Goal: Information Seeking & Learning: Learn about a topic

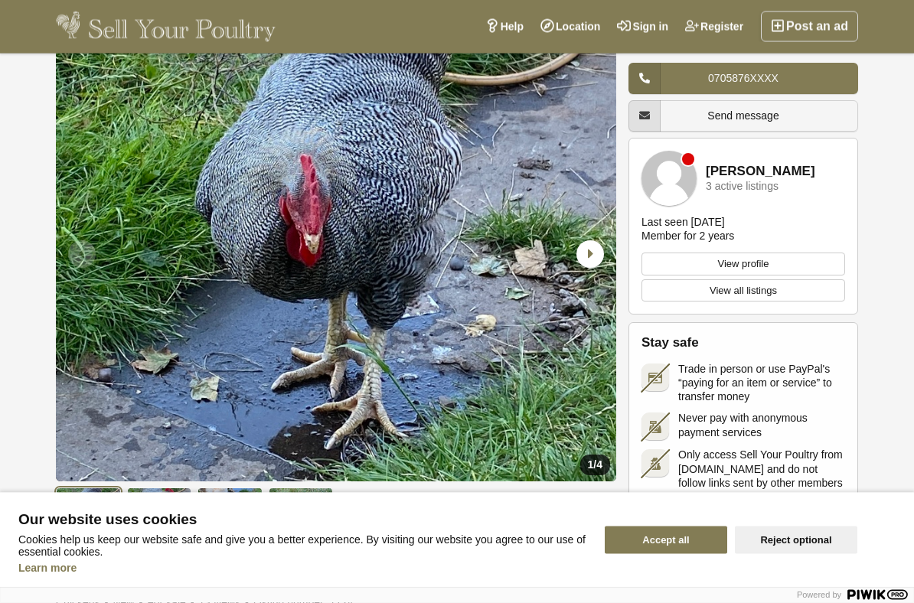
scroll to position [23, 0]
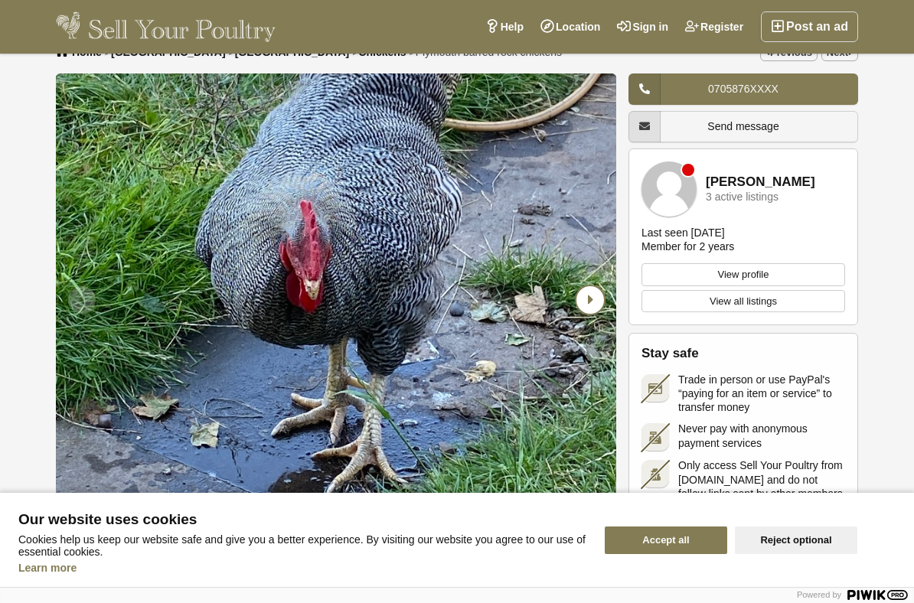
click at [590, 304] on icon "Next slide" at bounding box center [591, 300] width 28 height 28
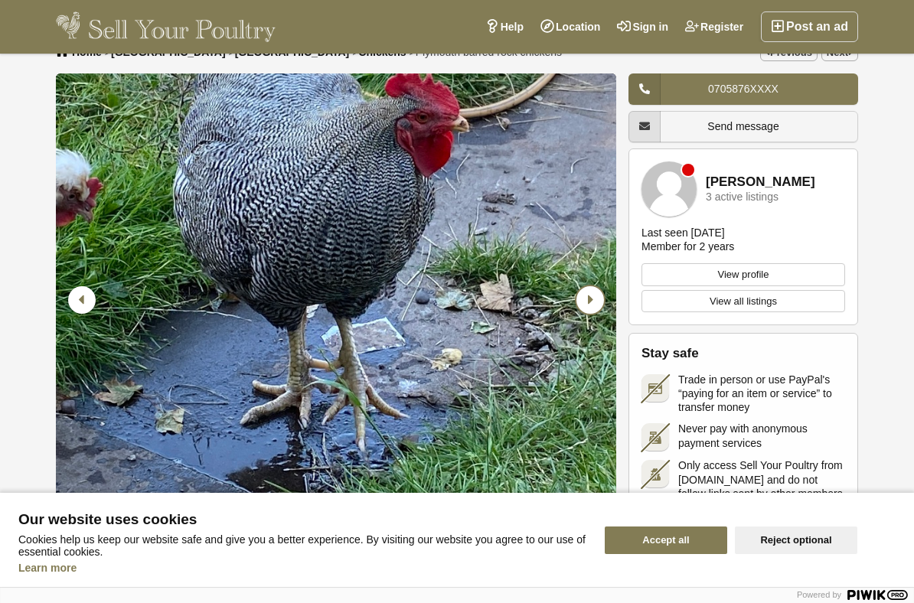
click at [591, 302] on icon "Next slide" at bounding box center [591, 300] width 28 height 28
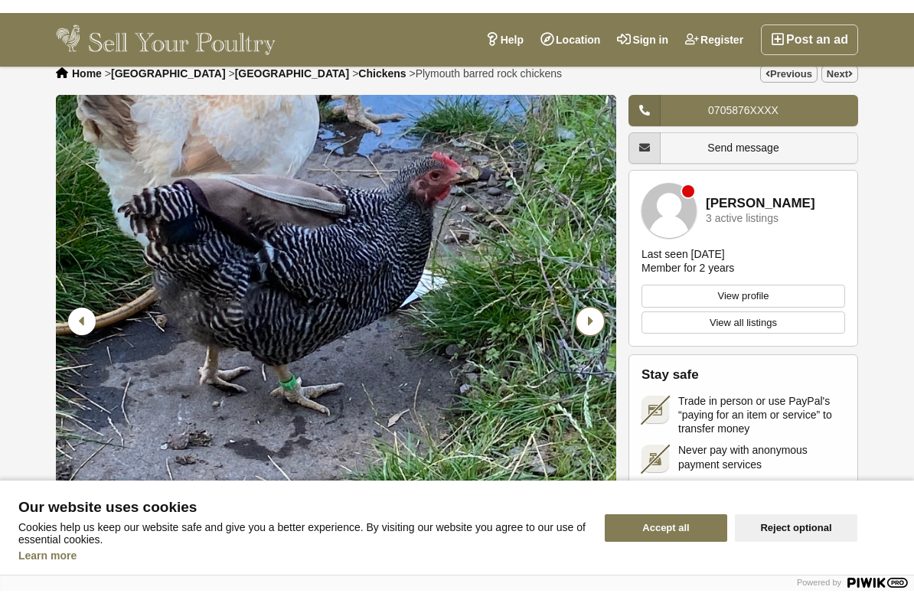
scroll to position [3, 0]
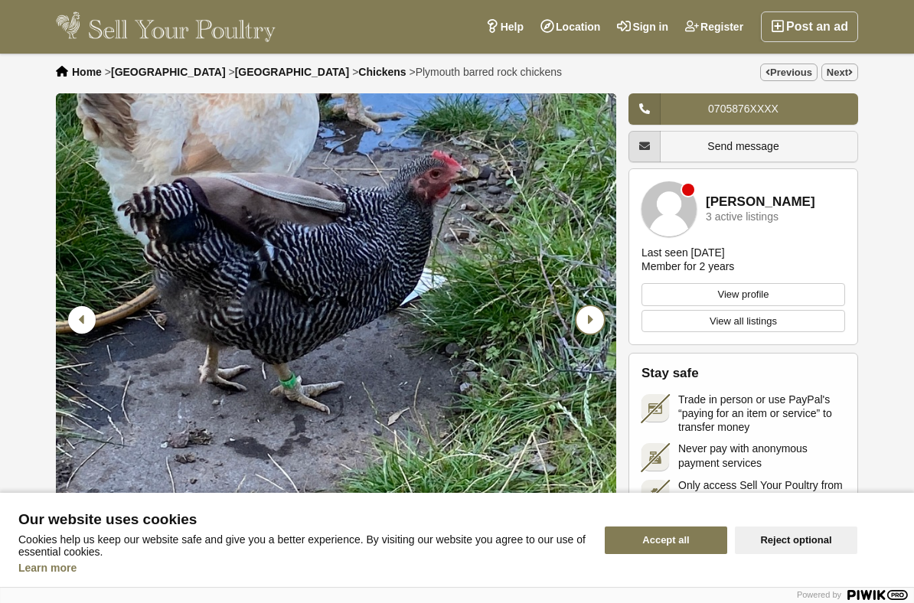
click at [591, 325] on icon "Next slide" at bounding box center [591, 320] width 28 height 28
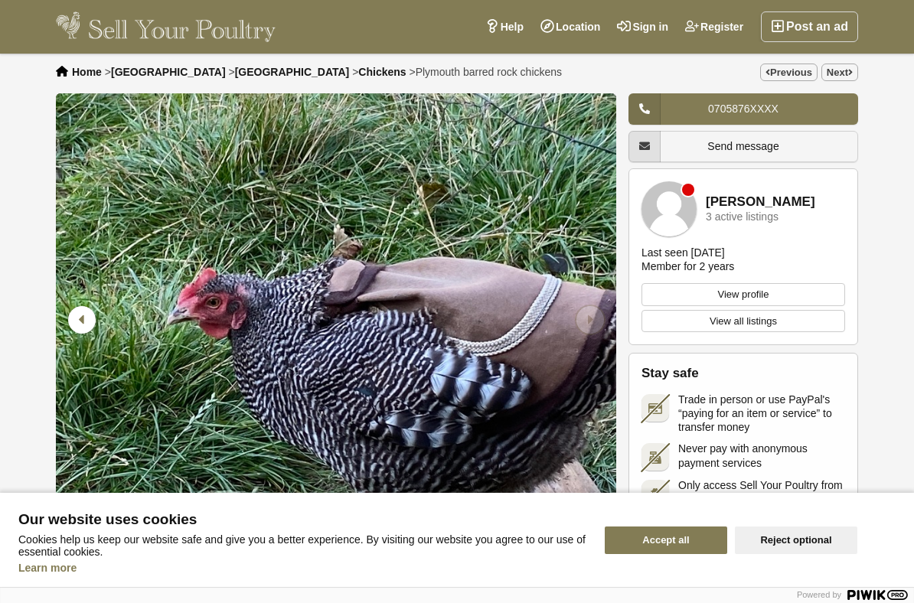
click at [594, 319] on icon "Next slide" at bounding box center [591, 320] width 28 height 28
click at [593, 318] on icon "Next slide" at bounding box center [591, 320] width 28 height 28
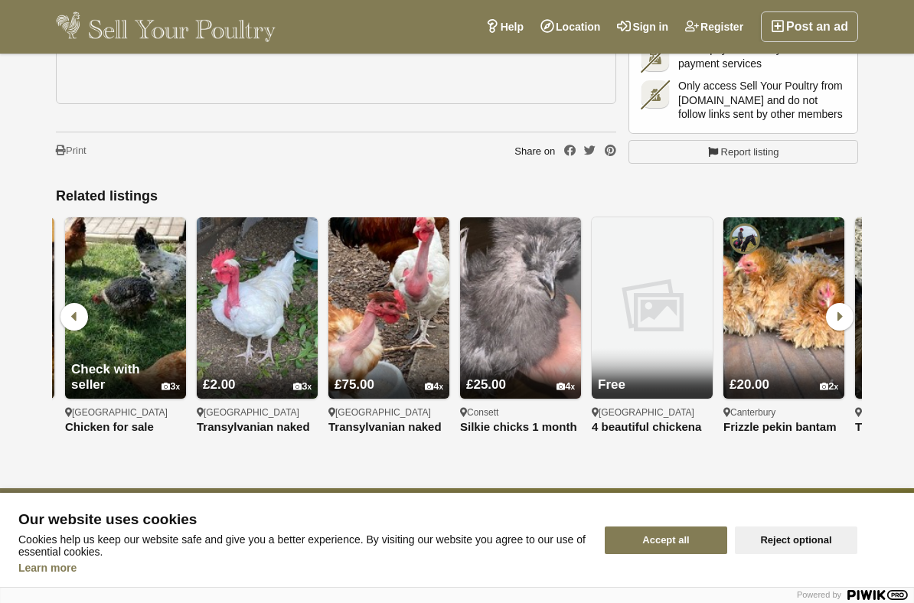
scroll to position [0, 501]
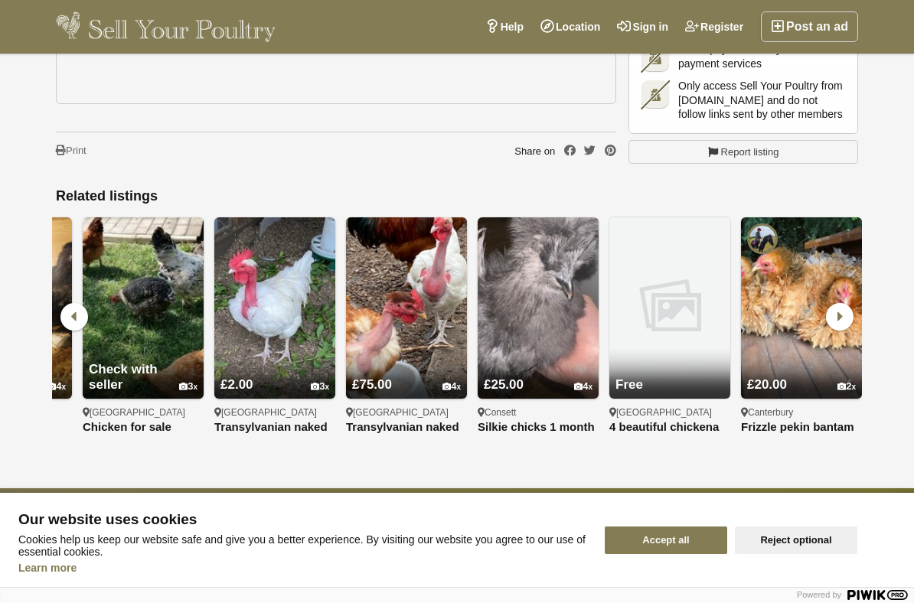
click at [265, 217] on img at bounding box center [274, 307] width 121 height 181
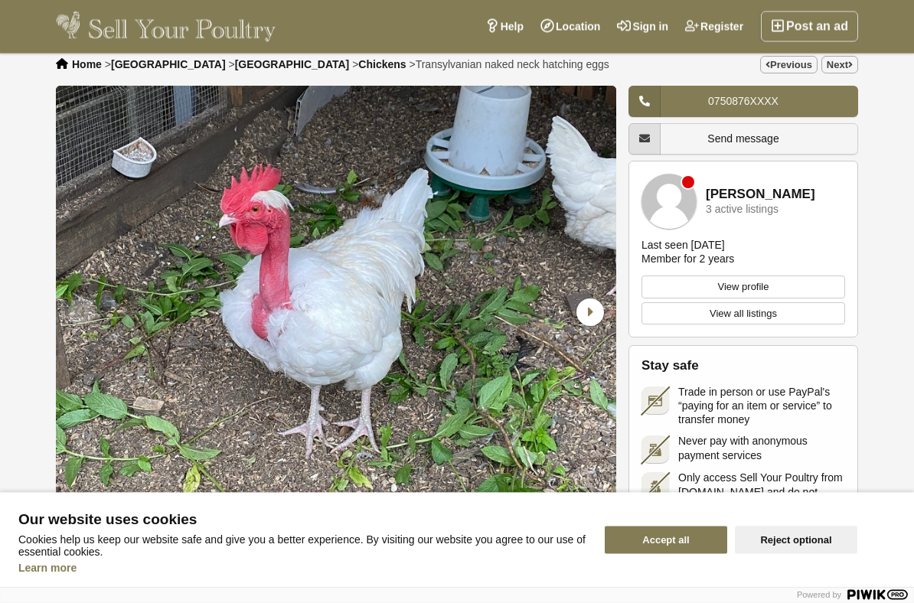
scroll to position [38, 0]
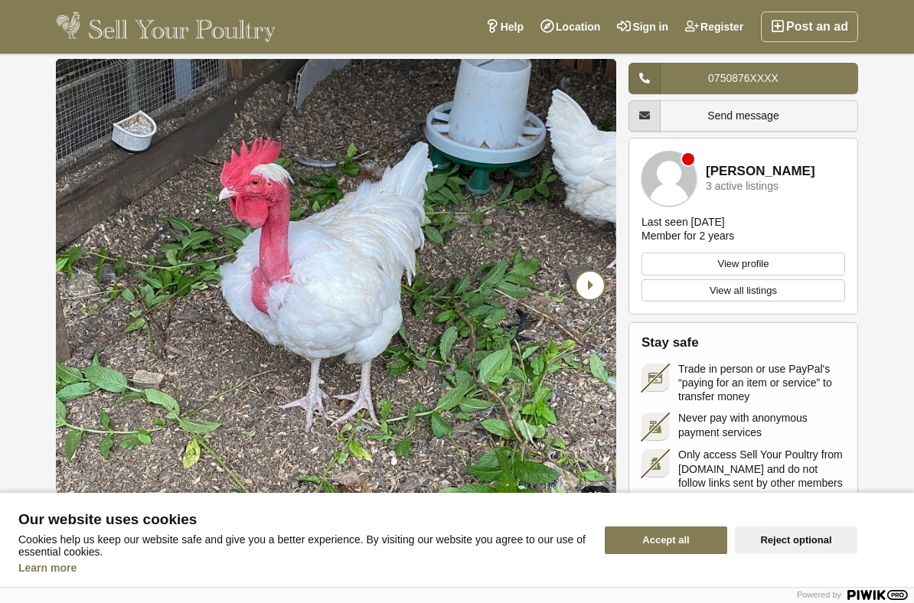
click at [588, 294] on icon "Next slide" at bounding box center [591, 286] width 28 height 28
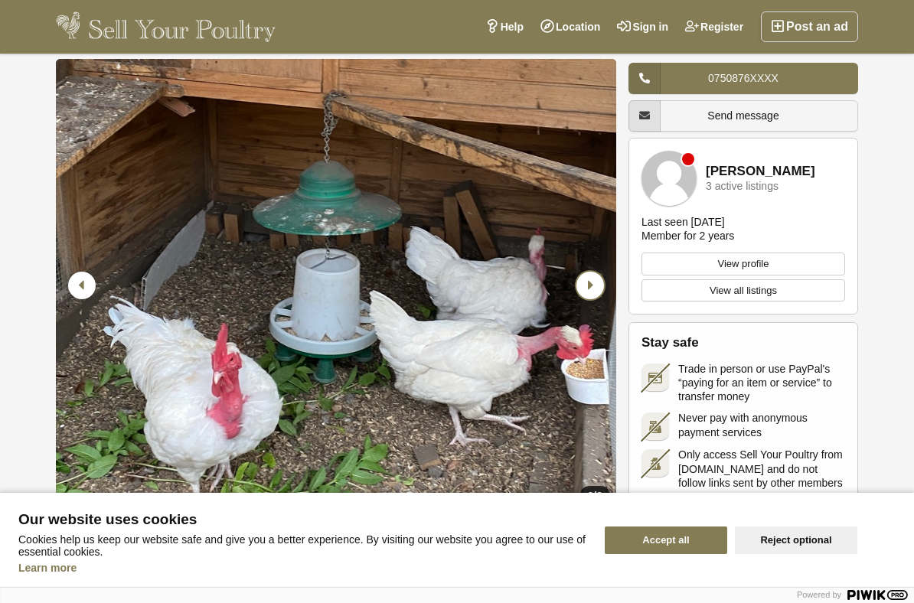
click at [590, 287] on icon "Next slide" at bounding box center [591, 286] width 28 height 28
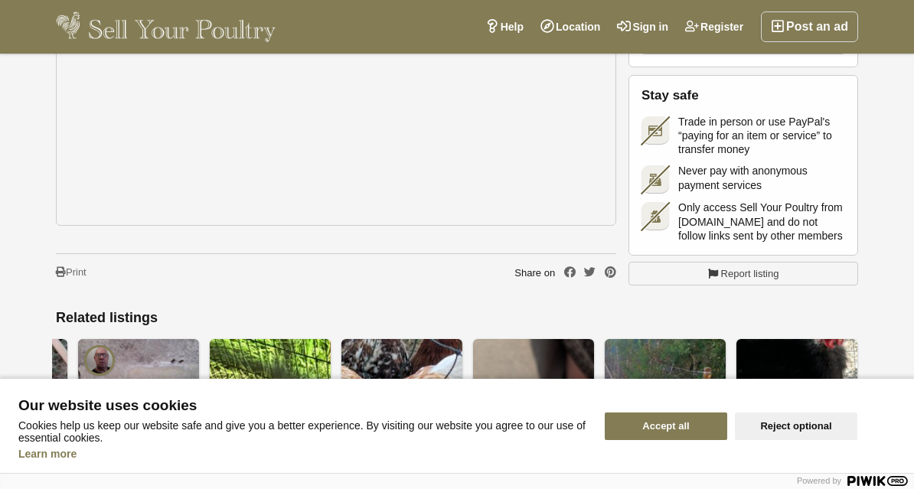
scroll to position [1001, 0]
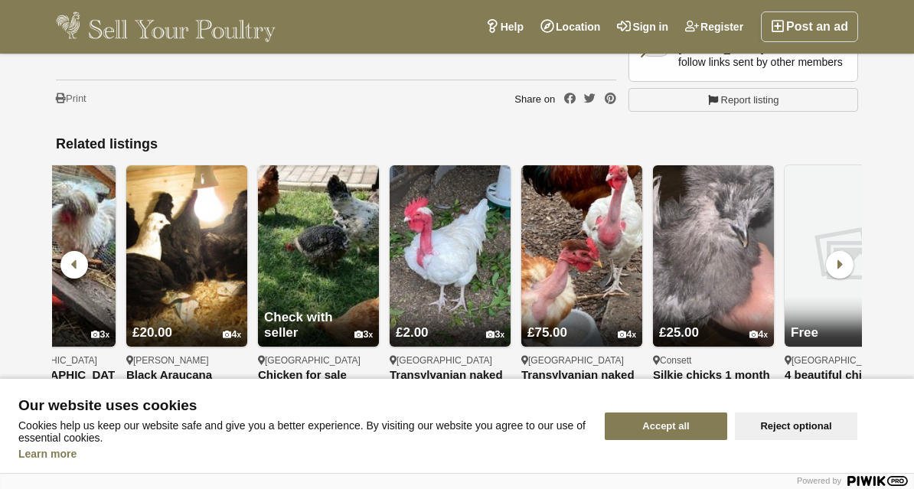
scroll to position [0, 358]
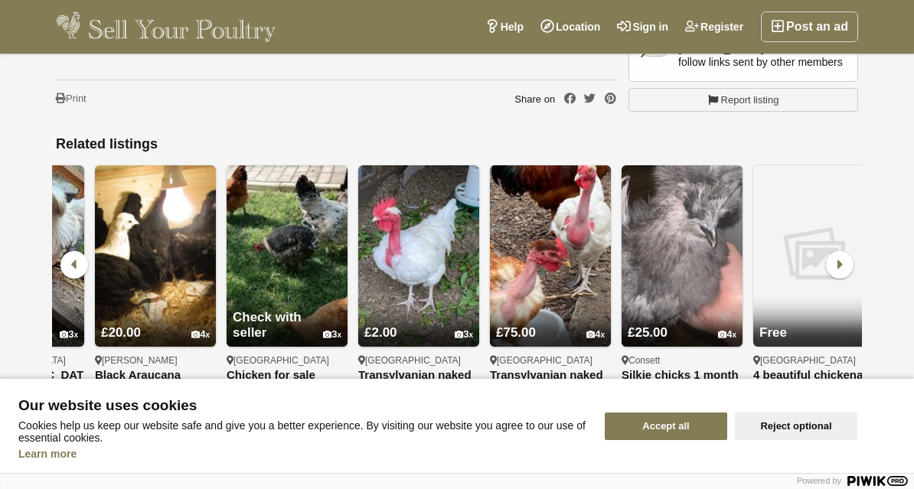
click at [580, 198] on img at bounding box center [550, 255] width 121 height 181
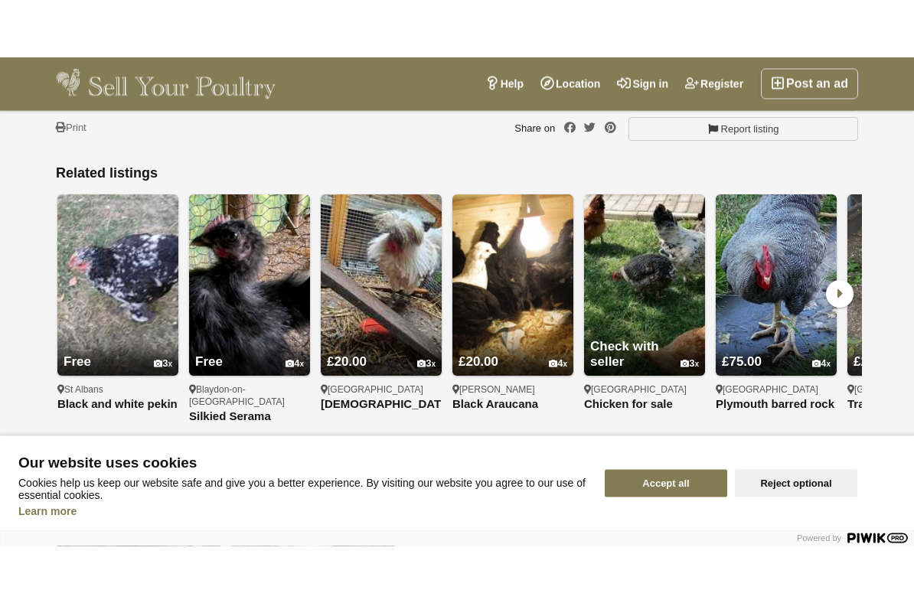
scroll to position [1210, 0]
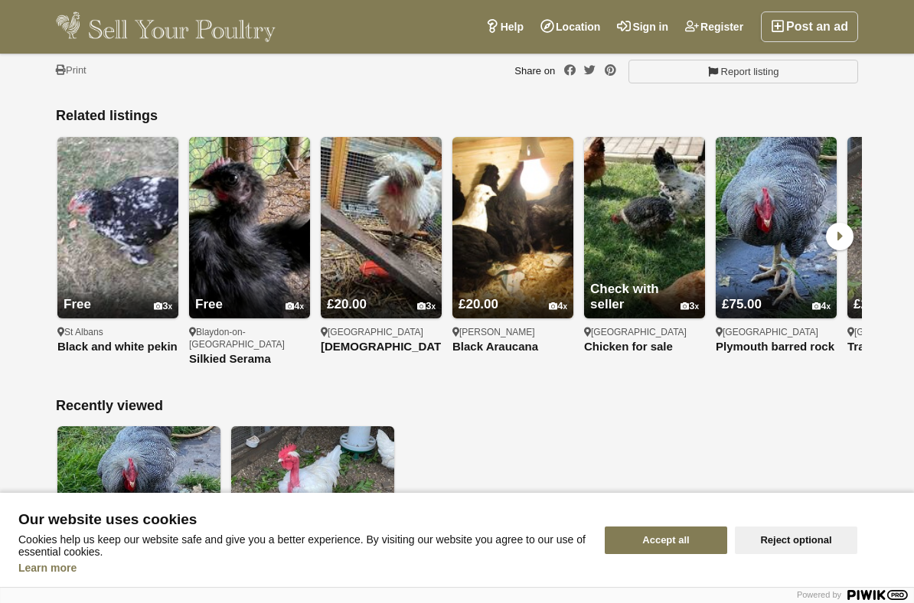
click at [625, 188] on img at bounding box center [644, 227] width 121 height 181
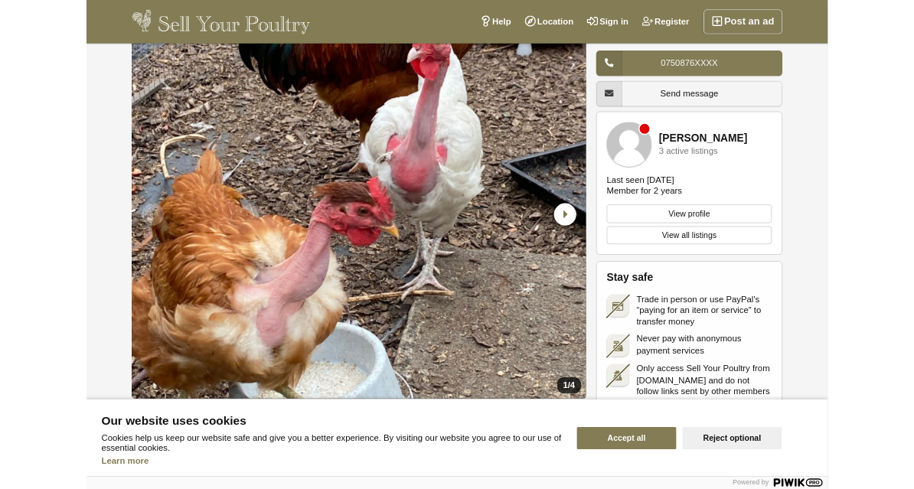
scroll to position [54, 0]
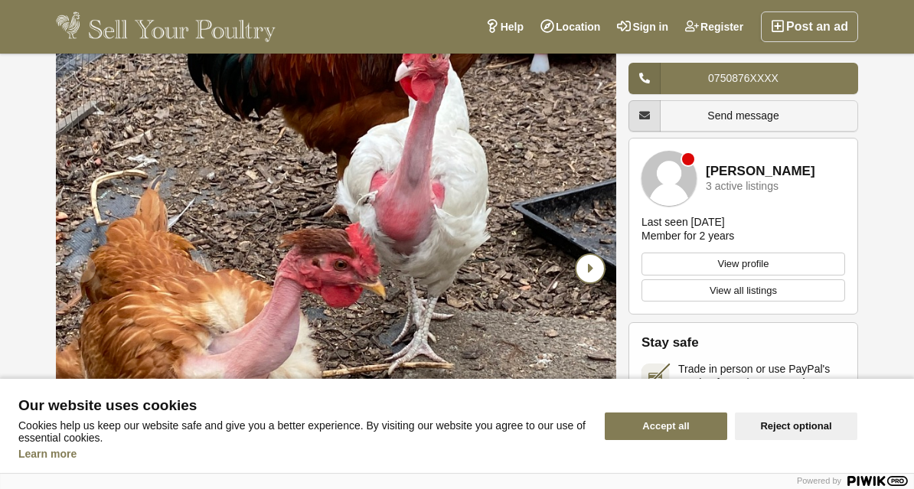
click at [590, 274] on icon "Next slide" at bounding box center [591, 269] width 28 height 28
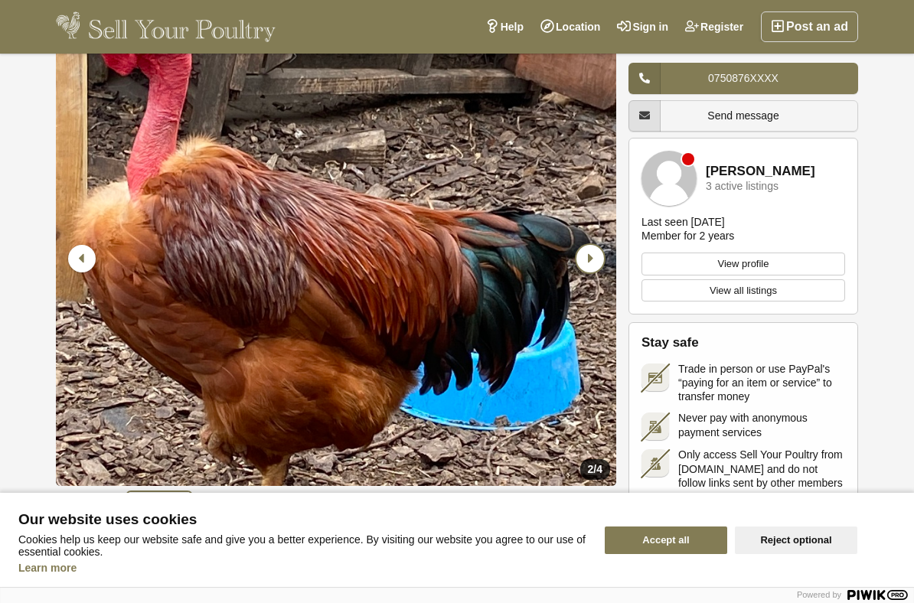
scroll to position [73, 0]
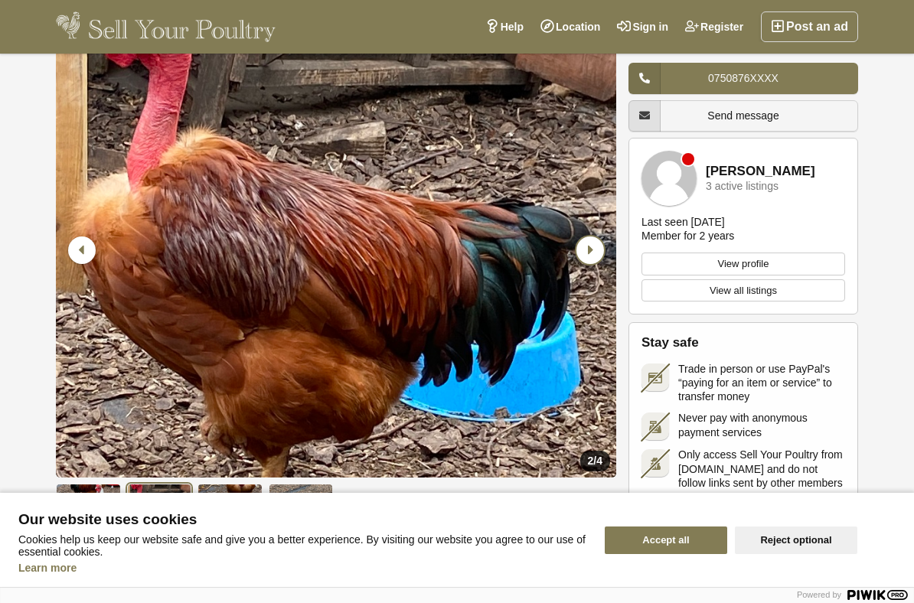
click at [591, 256] on icon "Next slide" at bounding box center [591, 251] width 28 height 28
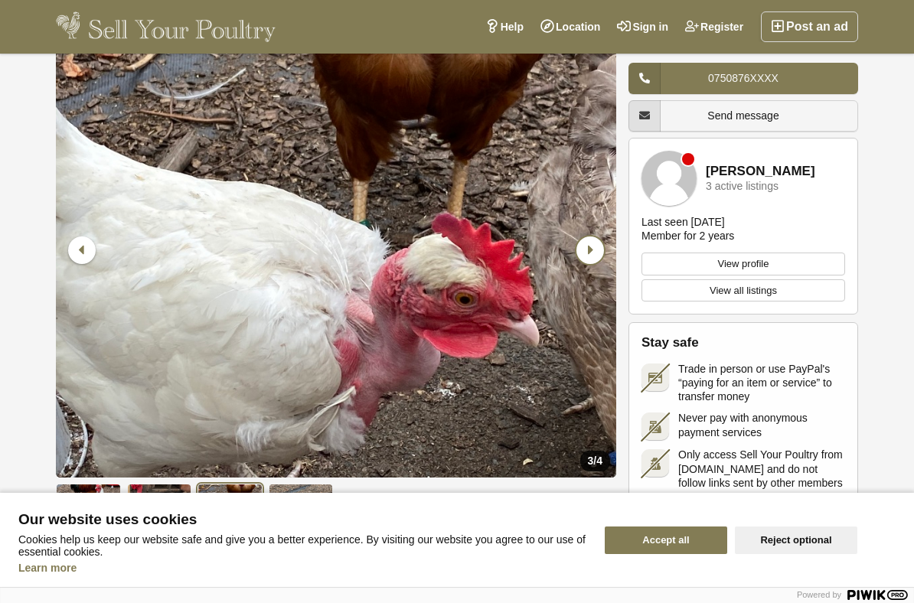
click at [594, 262] on icon "Next slide" at bounding box center [591, 251] width 28 height 28
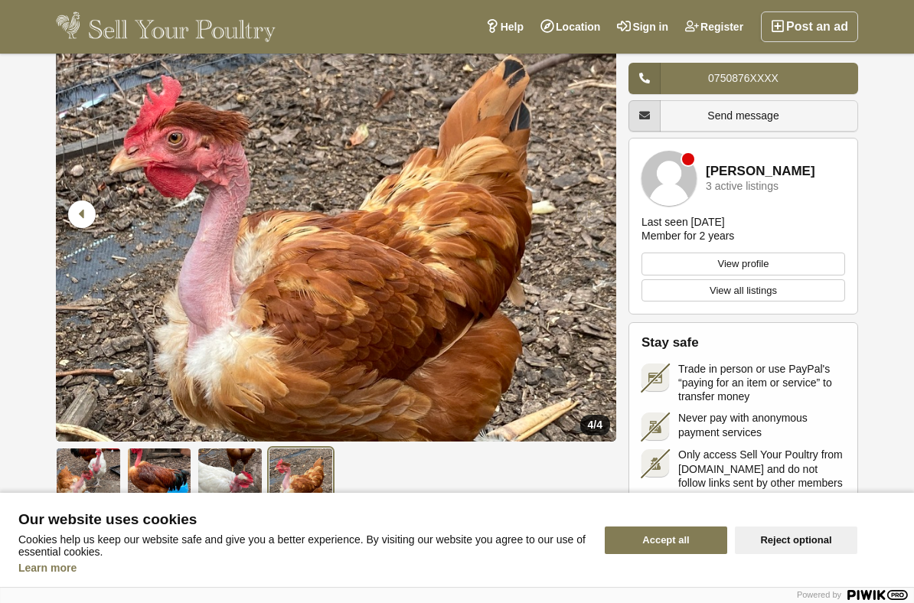
scroll to position [109, 0]
click at [596, 226] on icon "Next slide" at bounding box center [591, 214] width 28 height 28
click at [597, 224] on icon "Next slide" at bounding box center [591, 214] width 28 height 28
click at [593, 227] on icon "Next slide" at bounding box center [591, 214] width 28 height 28
click at [593, 214] on icon "Next slide" at bounding box center [591, 214] width 28 height 28
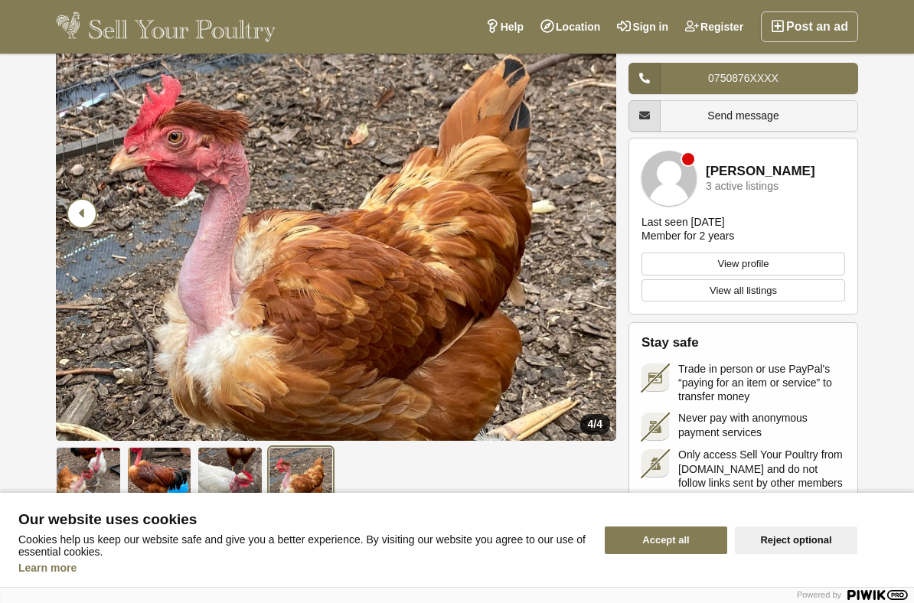
click at [87, 224] on icon "Previous slide" at bounding box center [82, 214] width 28 height 28
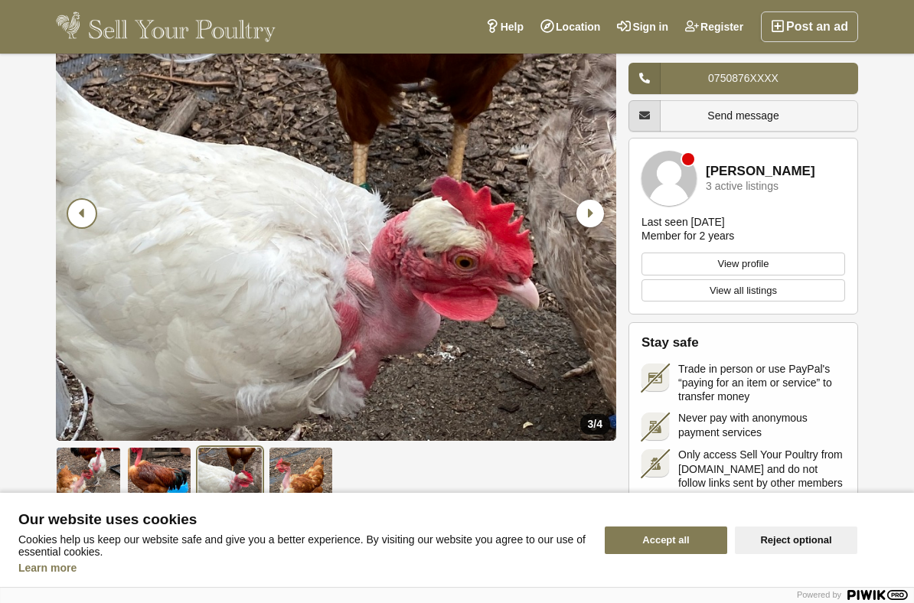
click at [80, 219] on icon "Previous slide" at bounding box center [82, 214] width 28 height 28
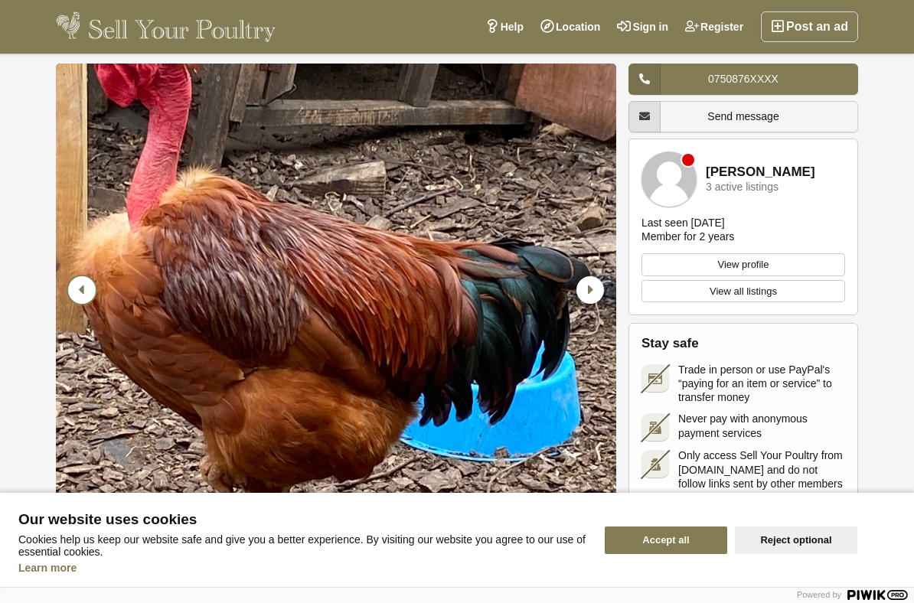
scroll to position [37, 0]
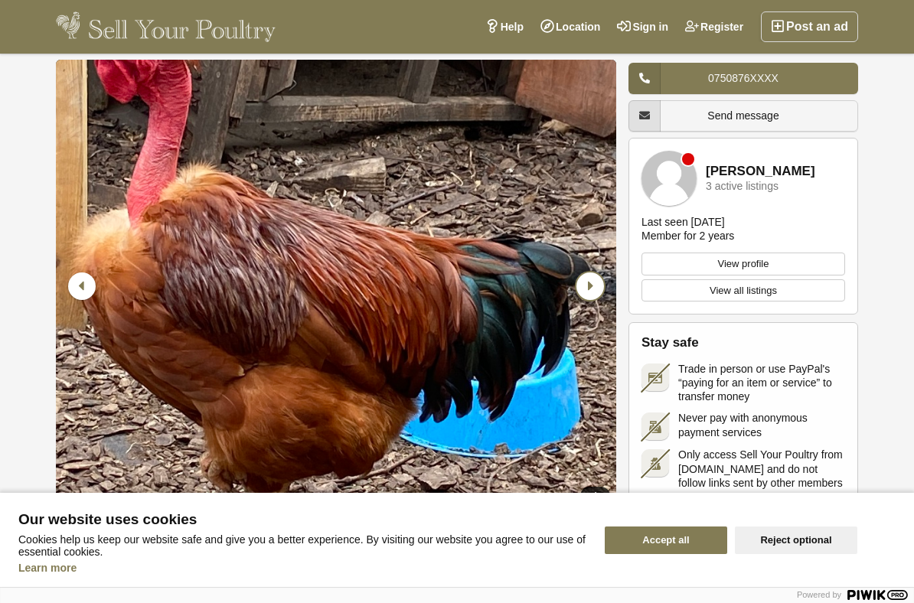
click at [593, 289] on icon "Next slide" at bounding box center [591, 287] width 28 height 28
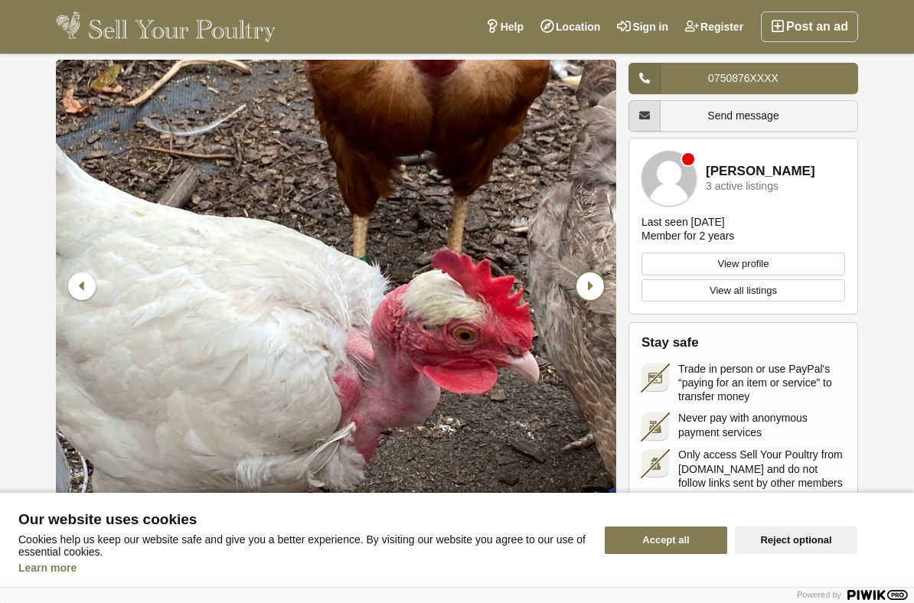
click at [591, 296] on icon "Next slide" at bounding box center [591, 287] width 28 height 28
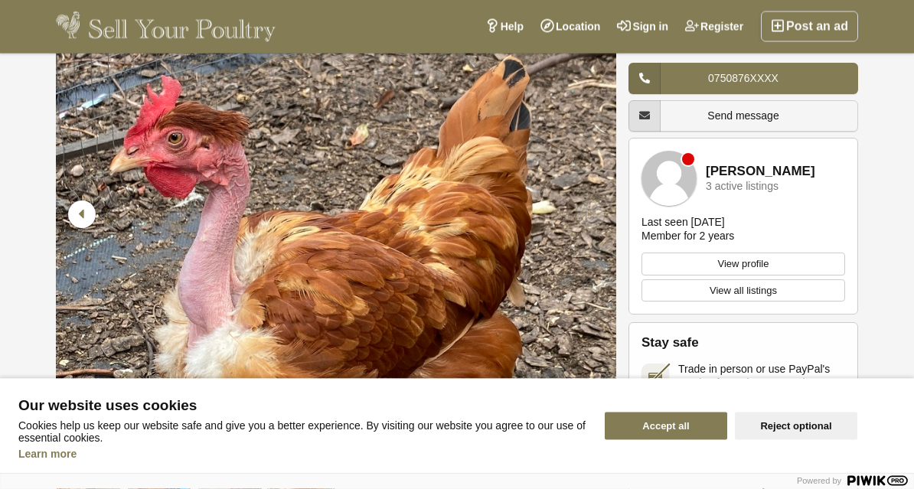
scroll to position [103, 0]
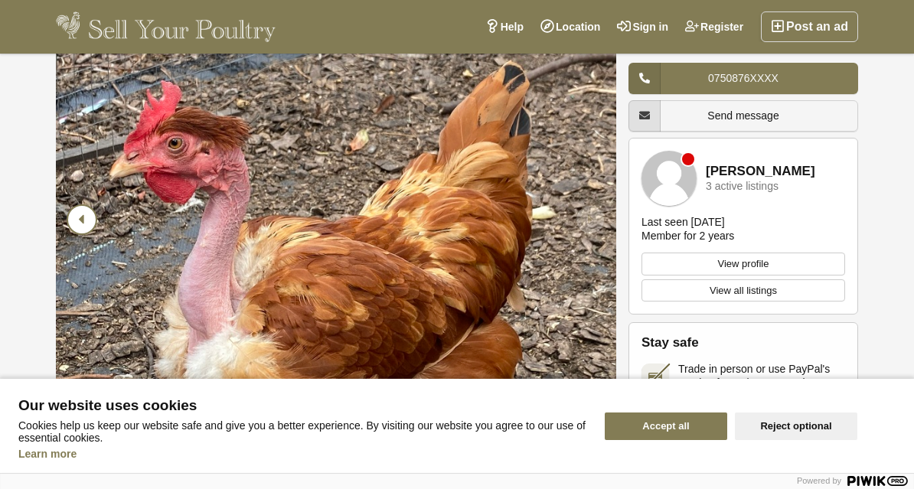
click at [80, 214] on icon "Previous slide" at bounding box center [82, 220] width 28 height 28
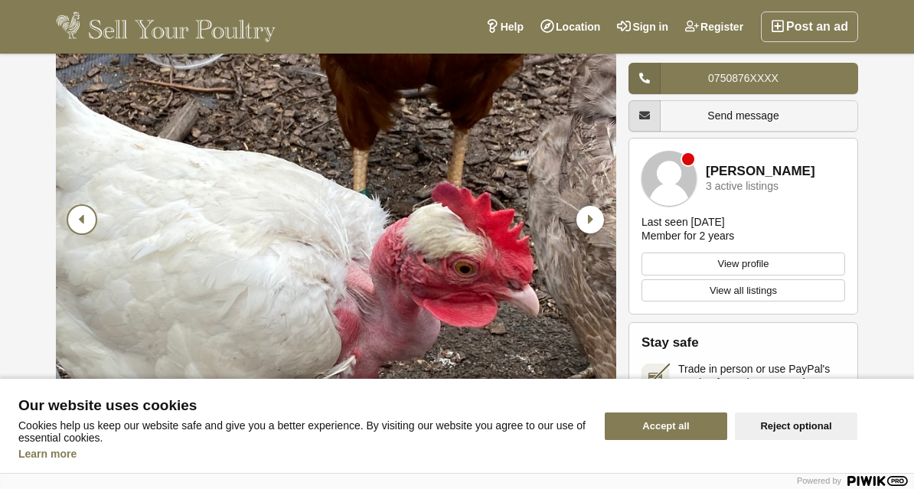
click at [77, 214] on icon "Previous slide" at bounding box center [82, 220] width 28 height 28
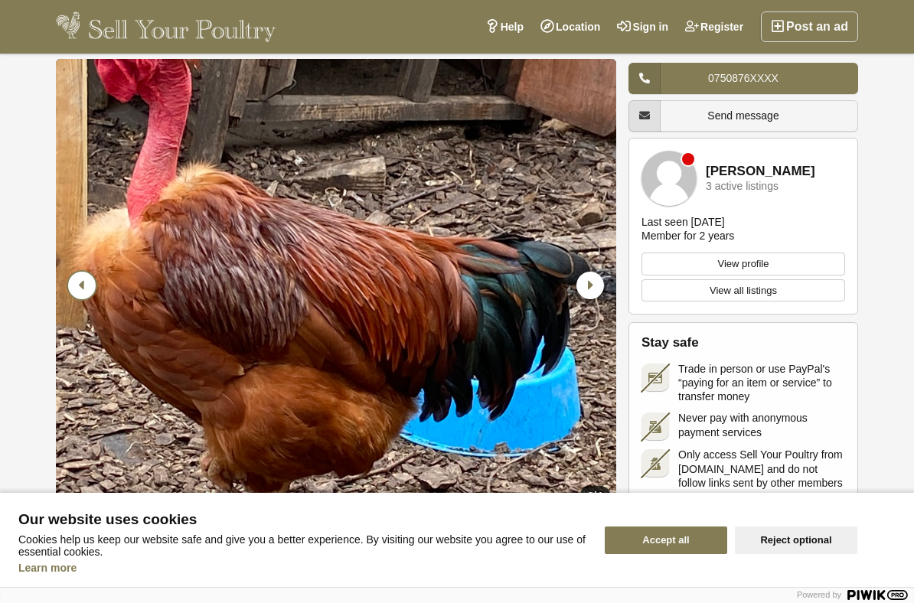
scroll to position [83, 0]
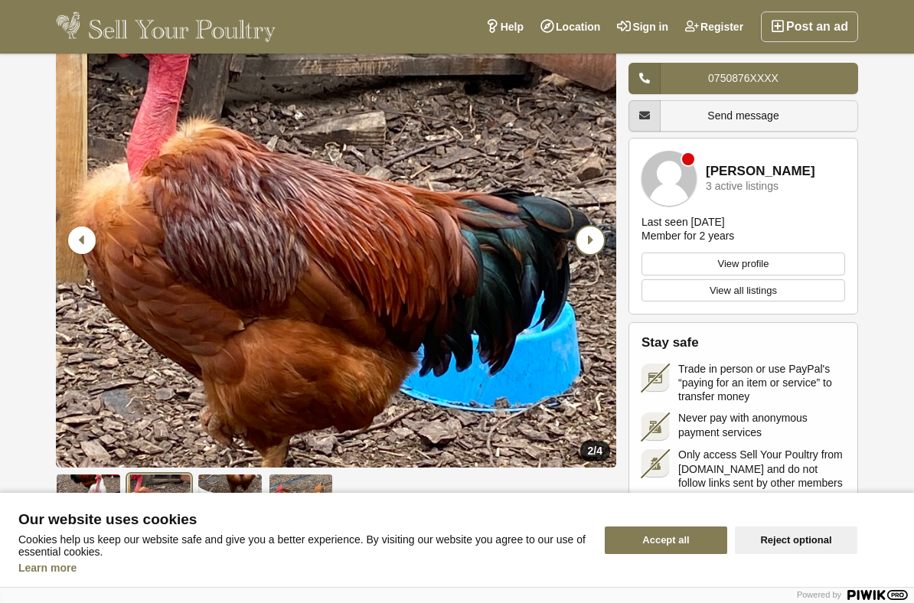
click at [591, 250] on icon "Next slide" at bounding box center [591, 241] width 28 height 28
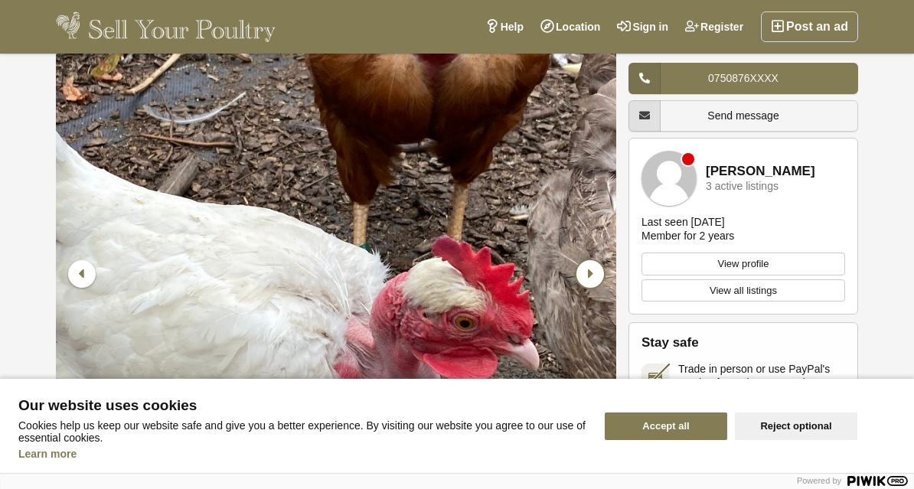
scroll to position [0, 0]
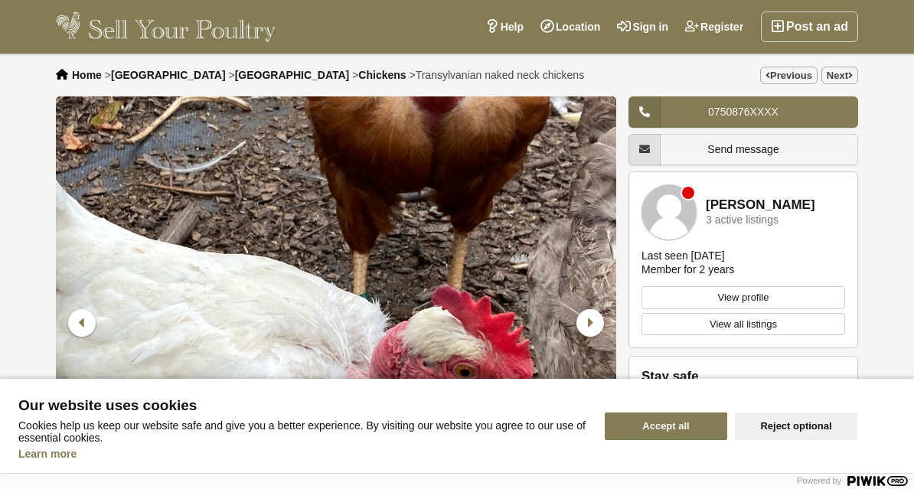
click at [75, 81] on span "Home" at bounding box center [87, 75] width 30 height 12
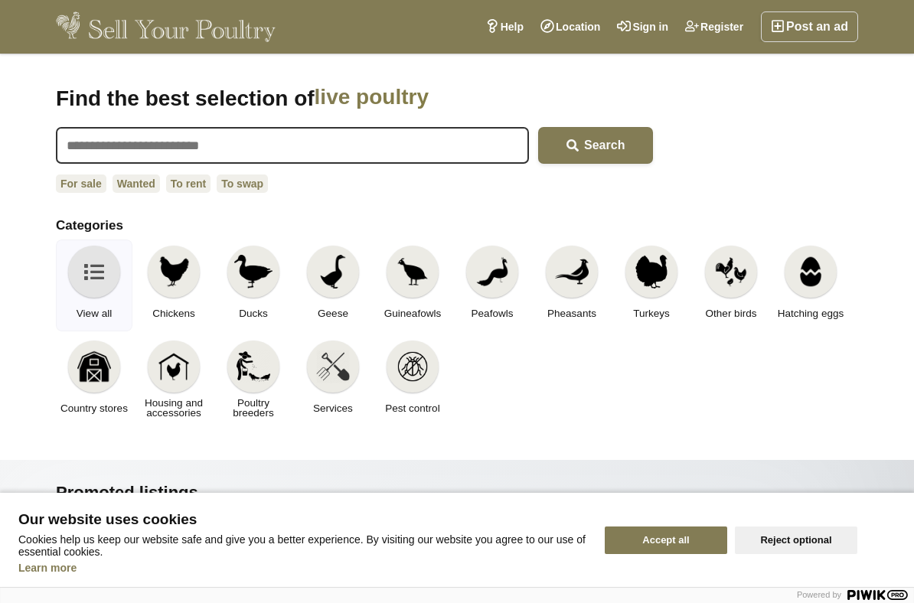
click at [178, 274] on img at bounding box center [174, 272] width 34 height 34
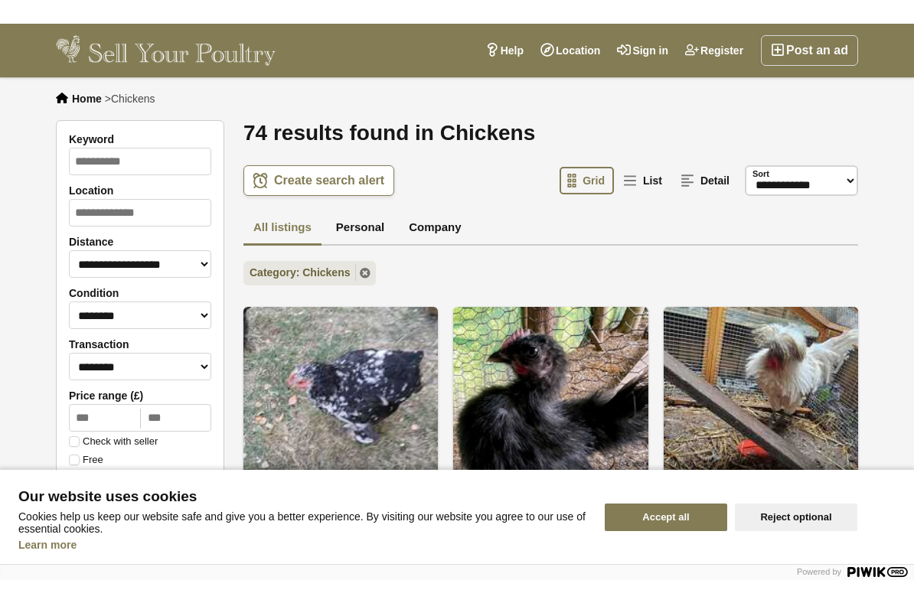
scroll to position [1, 0]
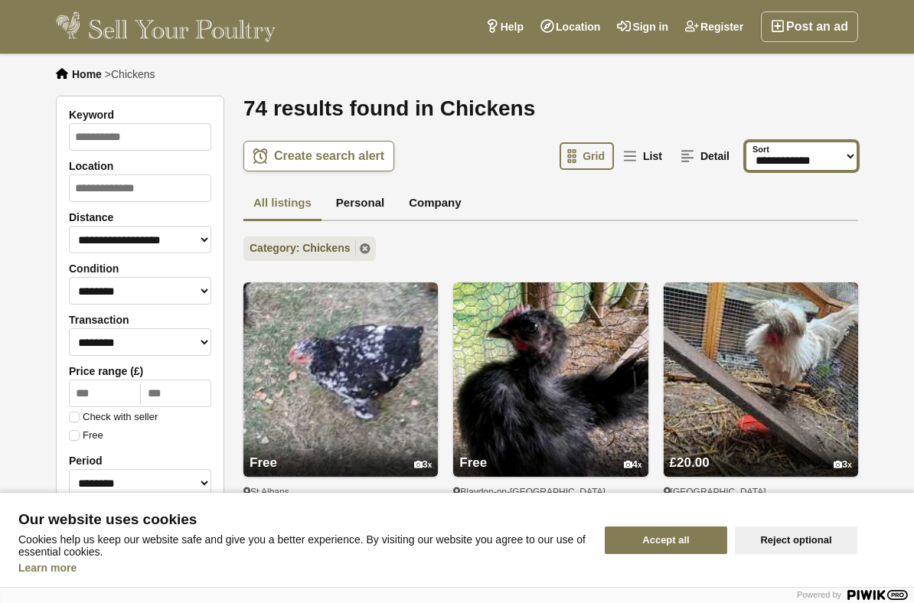
click at [839, 154] on select "**********" at bounding box center [801, 156] width 113 height 31
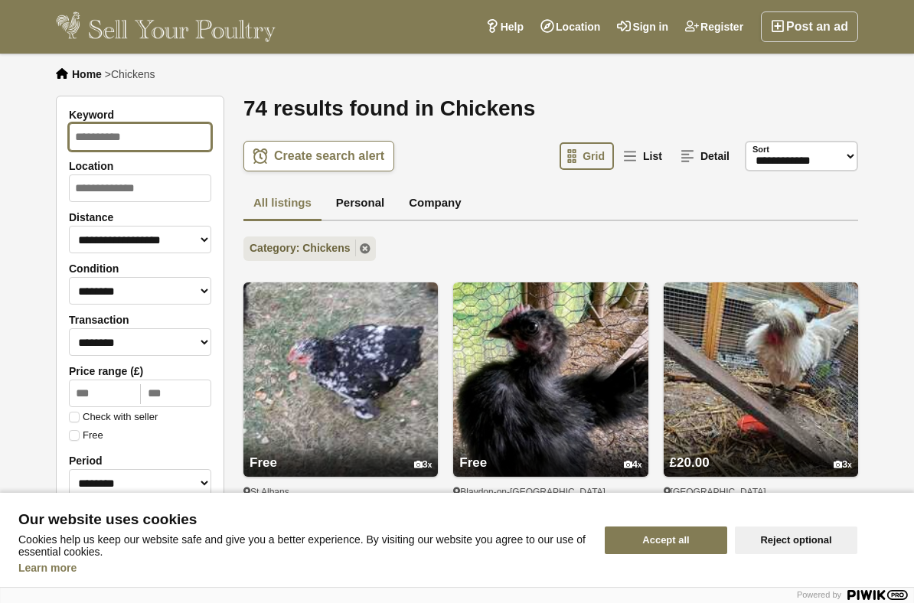
click at [90, 136] on input "Keyword" at bounding box center [140, 137] width 142 height 28
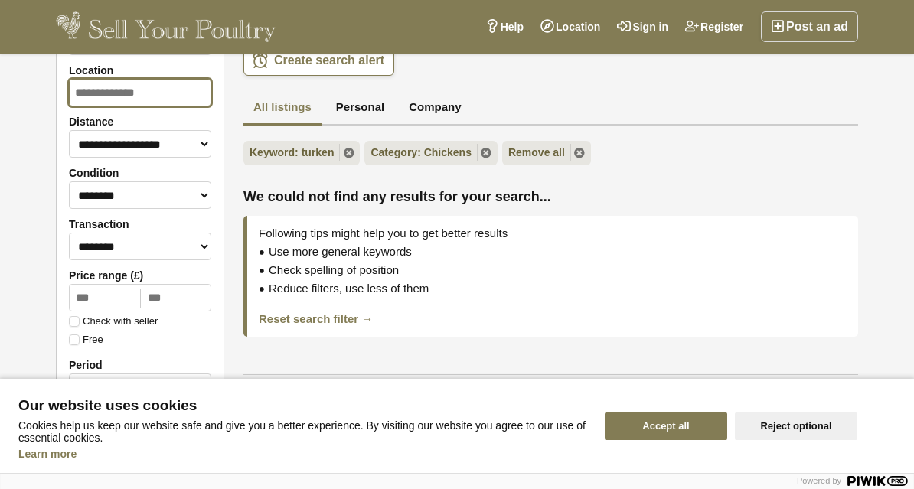
click at [131, 103] on input "Location" at bounding box center [140, 93] width 142 height 28
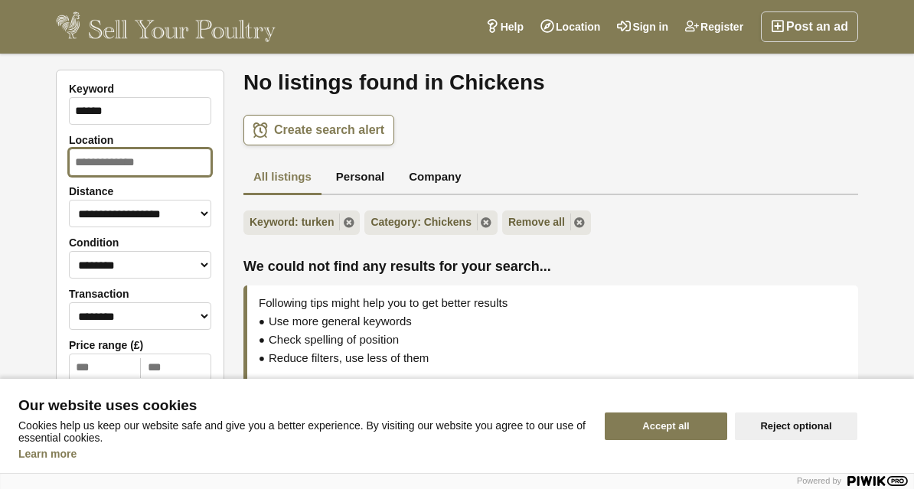
scroll to position [25, 0]
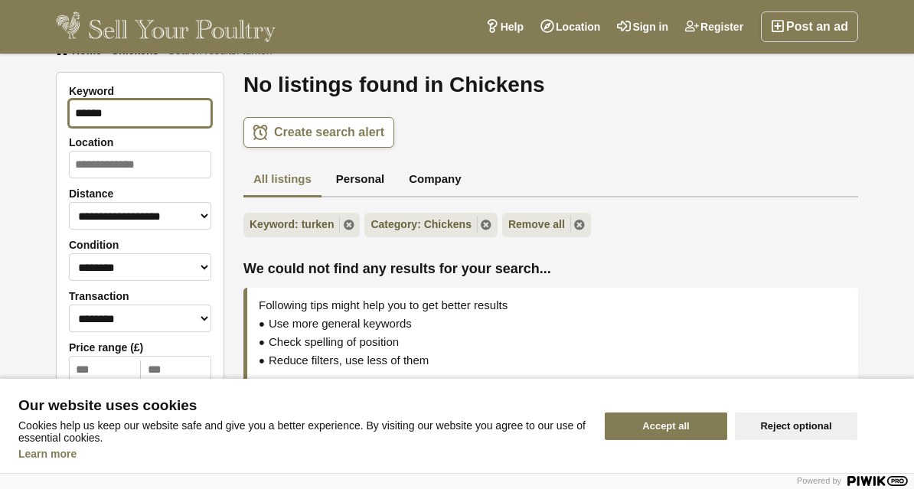
click at [119, 110] on input "******" at bounding box center [140, 114] width 142 height 28
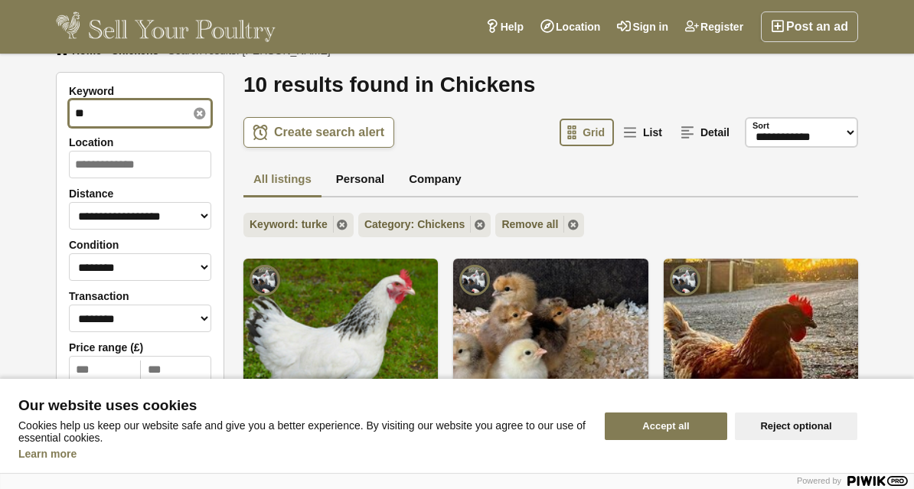
type input "*"
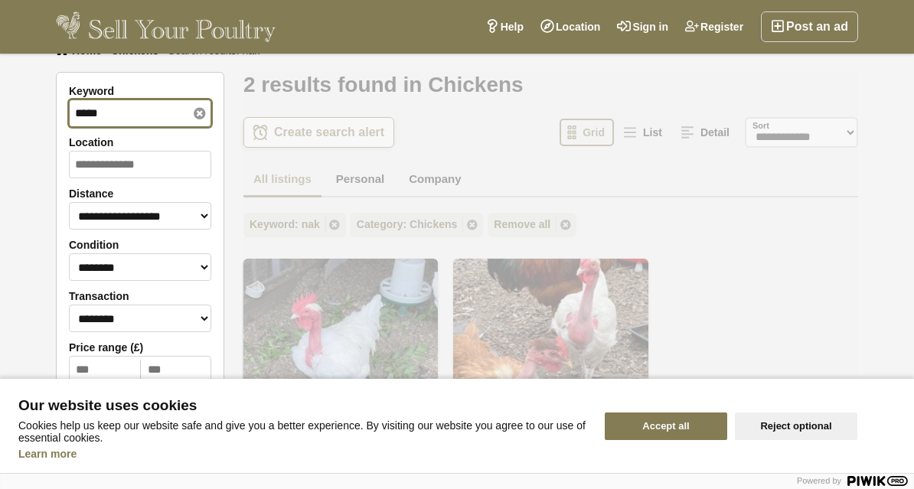
type input "*****"
click at [56, 110] on form "**********" at bounding box center [140, 339] width 168 height 534
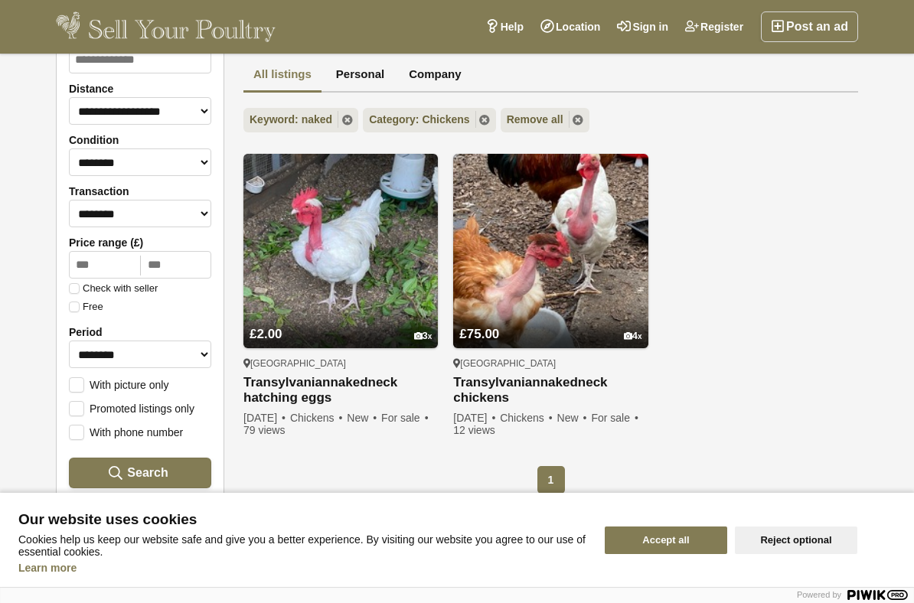
scroll to position [129, 0]
click at [575, 271] on img at bounding box center [550, 252] width 194 height 194
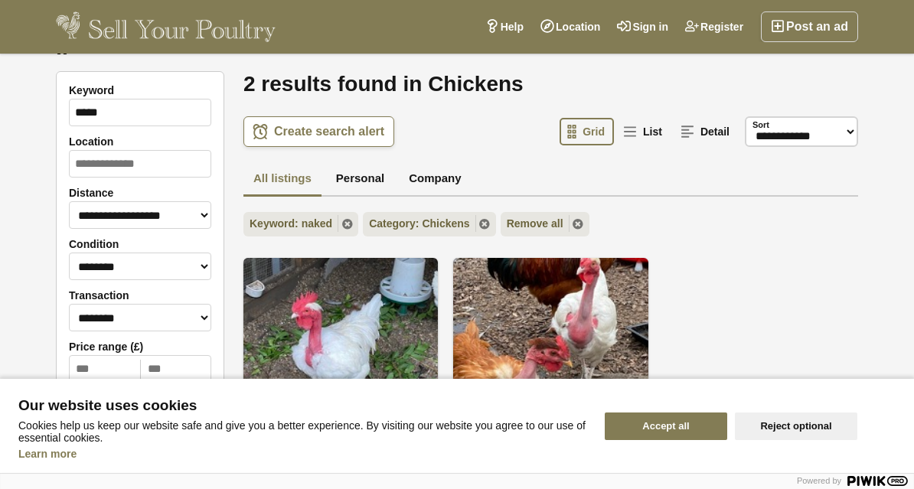
scroll to position [25, 0]
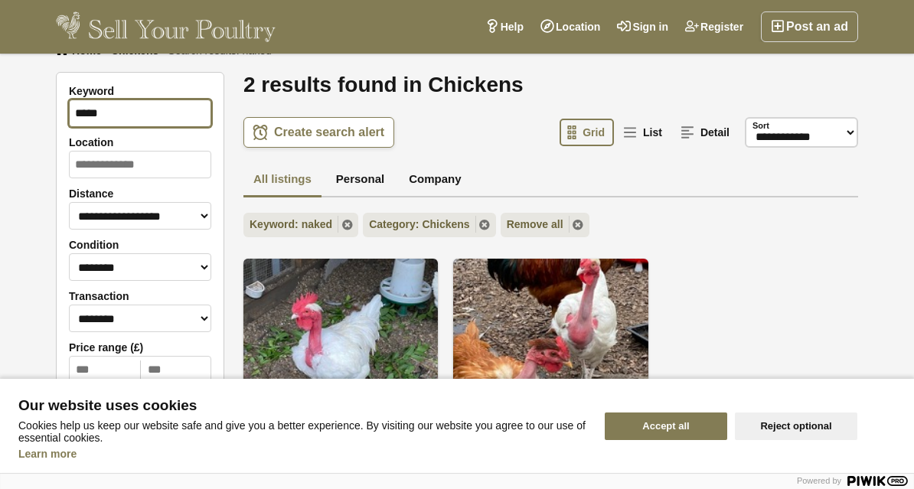
click at [126, 109] on input "*****" at bounding box center [140, 114] width 142 height 28
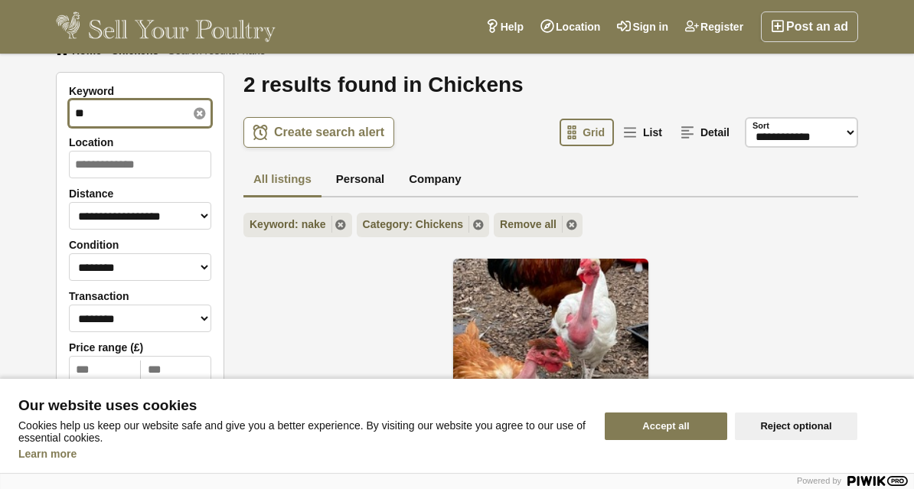
type input "*"
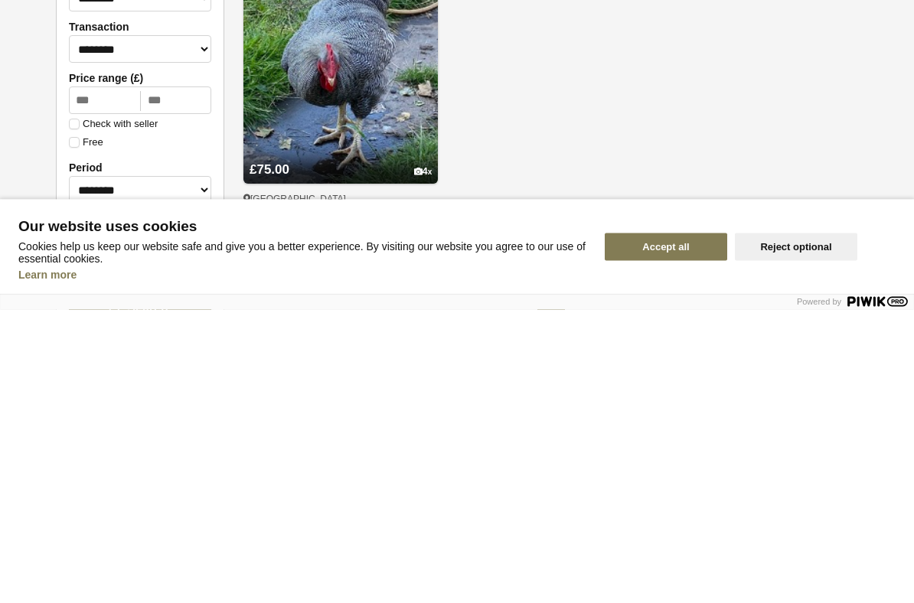
type input "***"
click at [768, 277] on div "£75.00 4 Birmingham Plymouth barred rock chickens Large Plymouth barred rock tr…" at bounding box center [551, 423] width 630 height 292
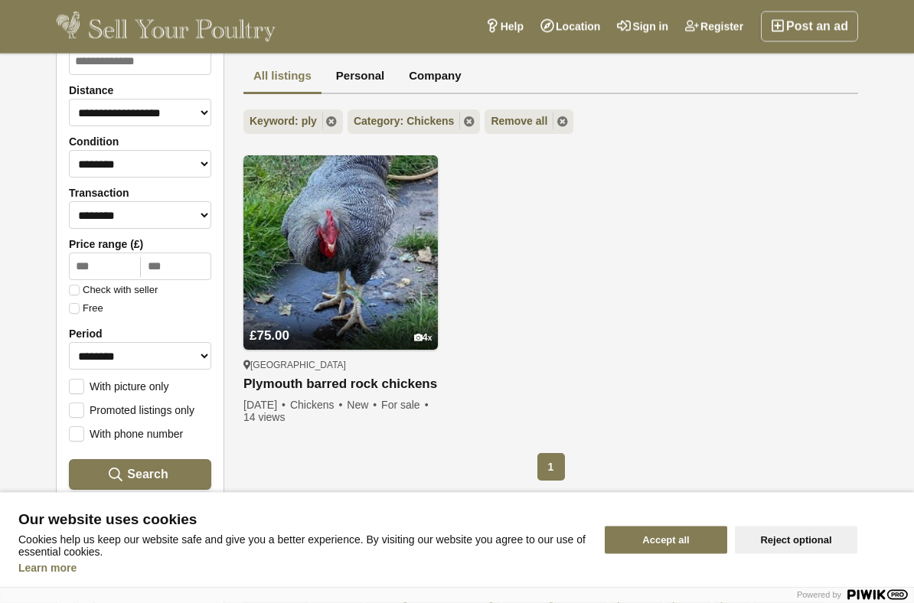
scroll to position [126, 0]
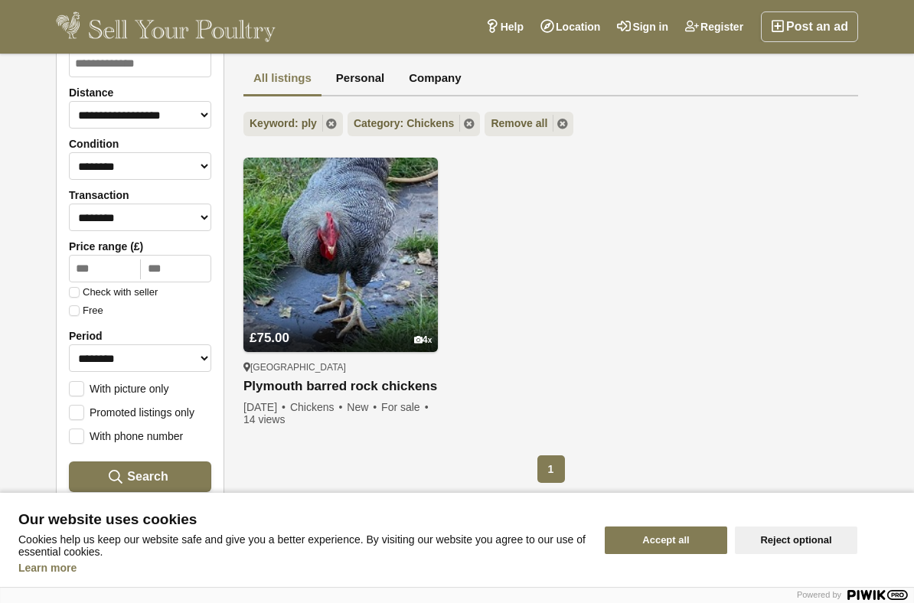
click at [301, 258] on img at bounding box center [340, 255] width 194 height 194
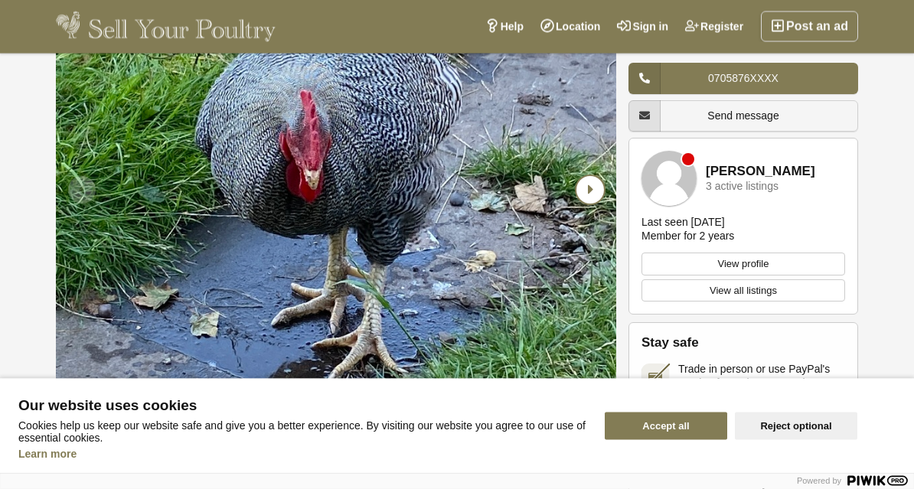
click at [594, 191] on icon "Next slide" at bounding box center [591, 191] width 28 height 28
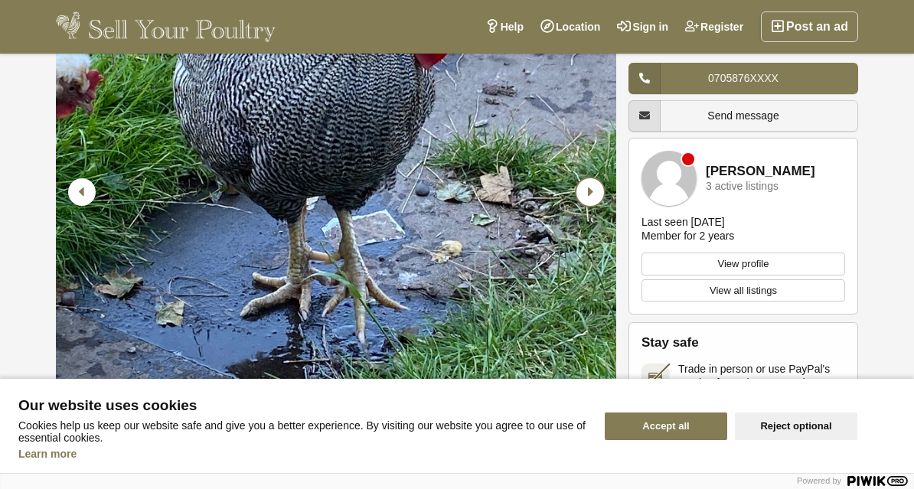
scroll to position [119, 0]
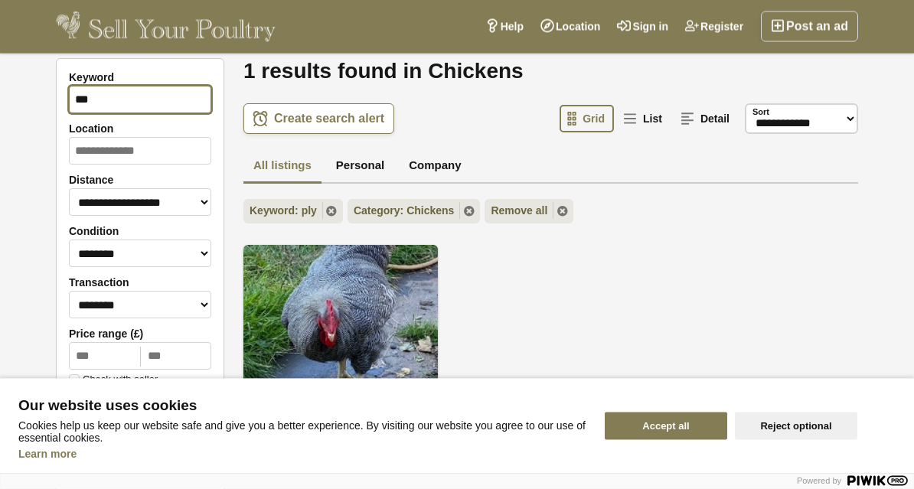
click at [118, 94] on input "***" at bounding box center [140, 101] width 142 height 28
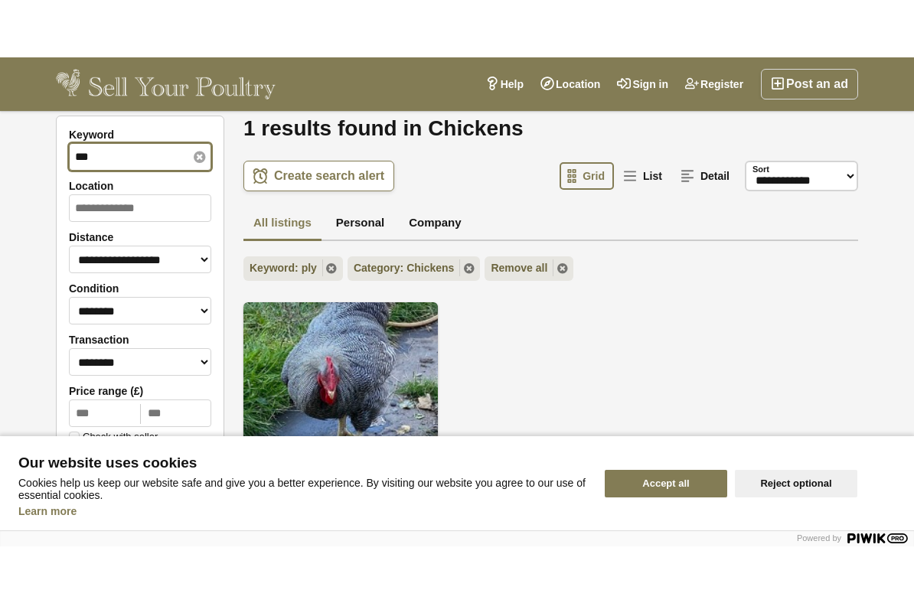
scroll to position [38, 0]
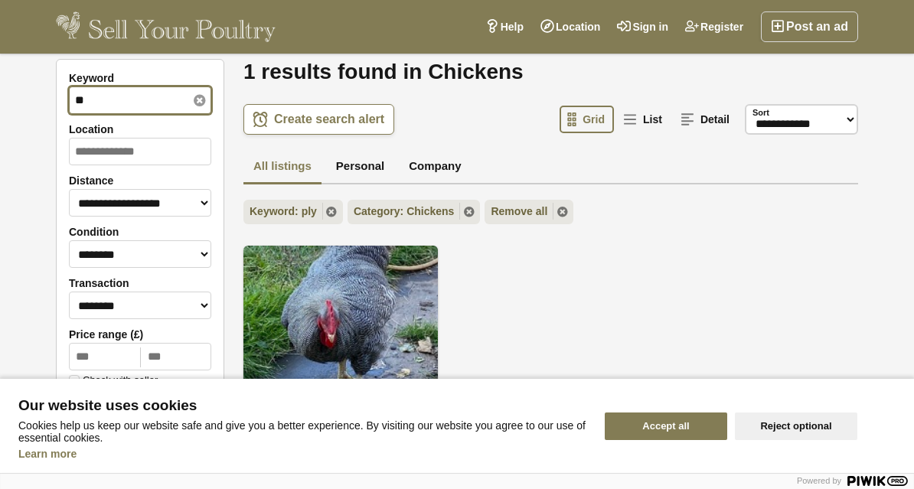
type input "*"
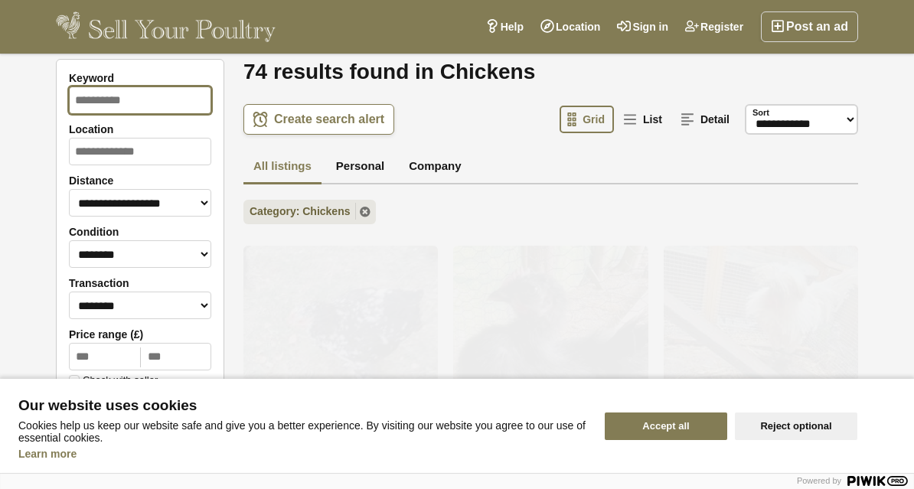
type input "*"
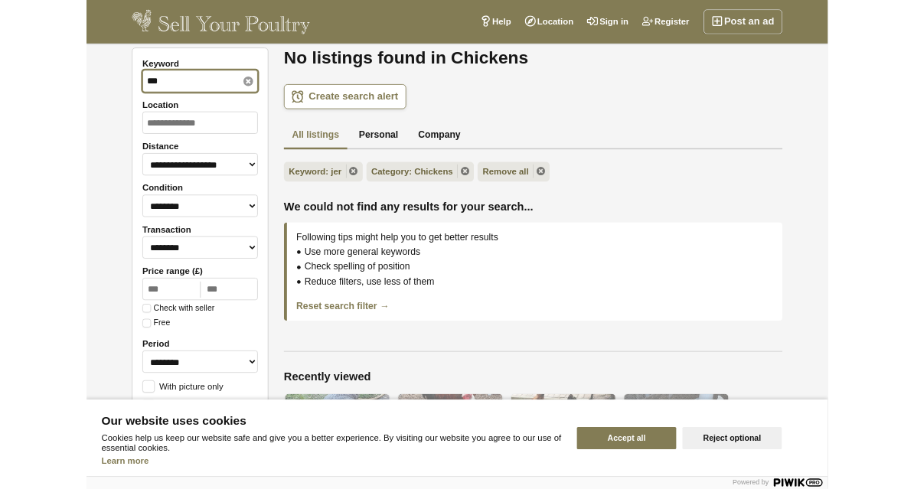
scroll to position [27, 0]
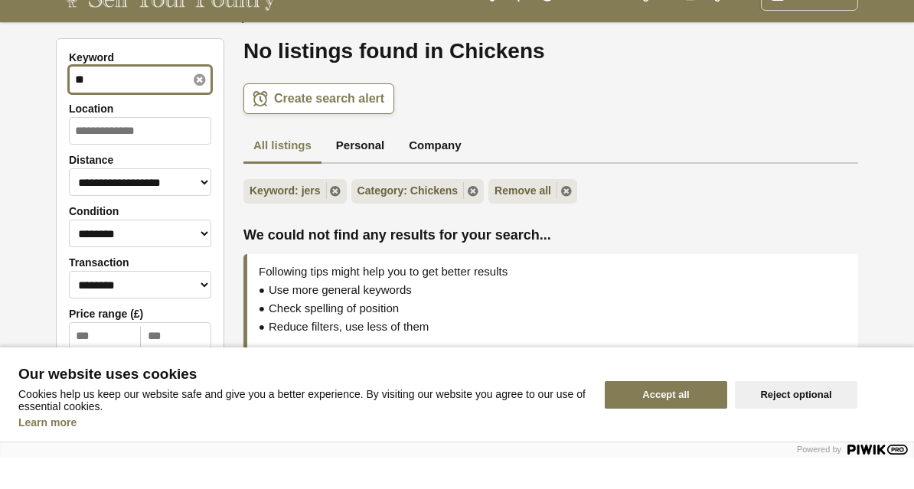
type input "*"
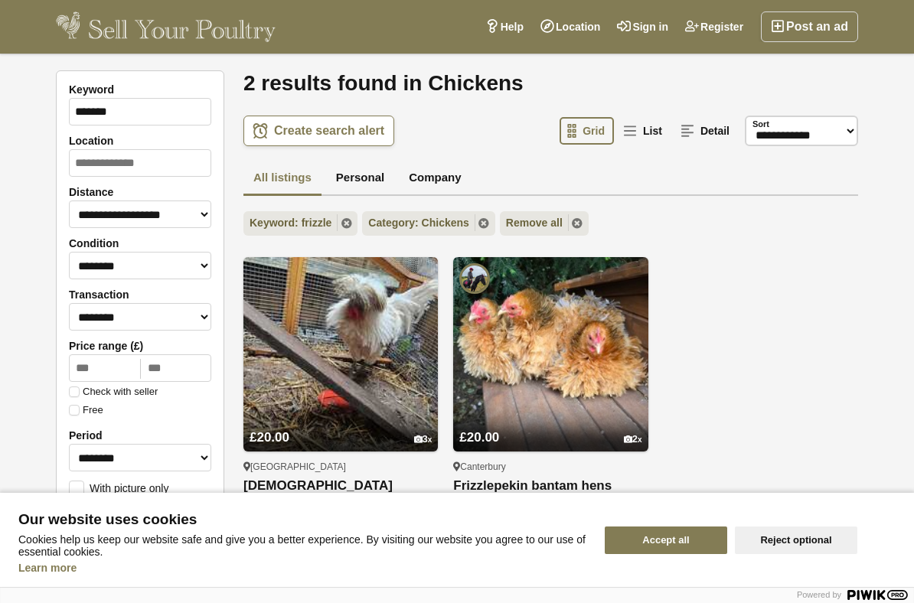
scroll to position [40, 0]
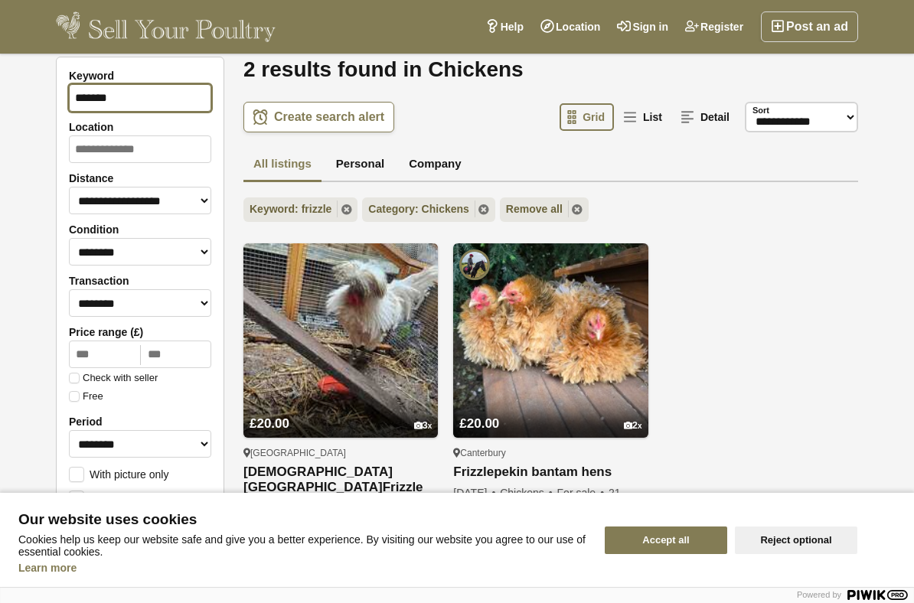
click at [142, 95] on input "*******" at bounding box center [140, 98] width 142 height 28
type input "*"
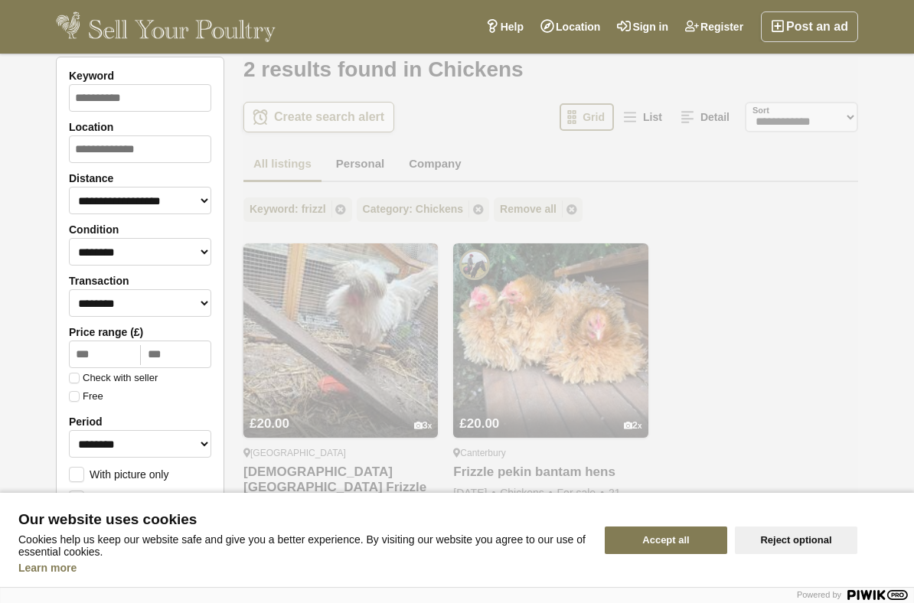
click at [38, 128] on div "**********" at bounding box center [457, 578] width 914 height 1129
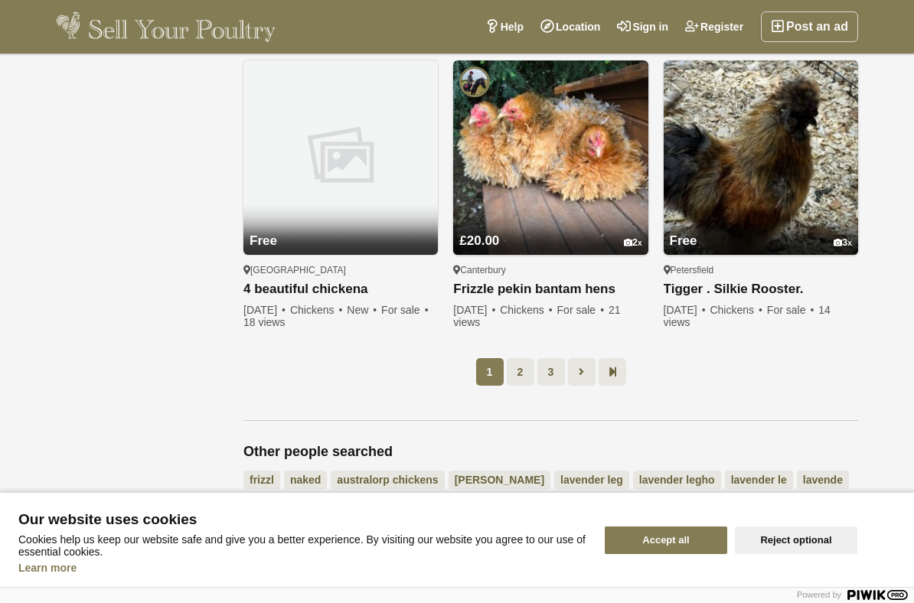
click at [545, 374] on link "3" at bounding box center [551, 372] width 28 height 28
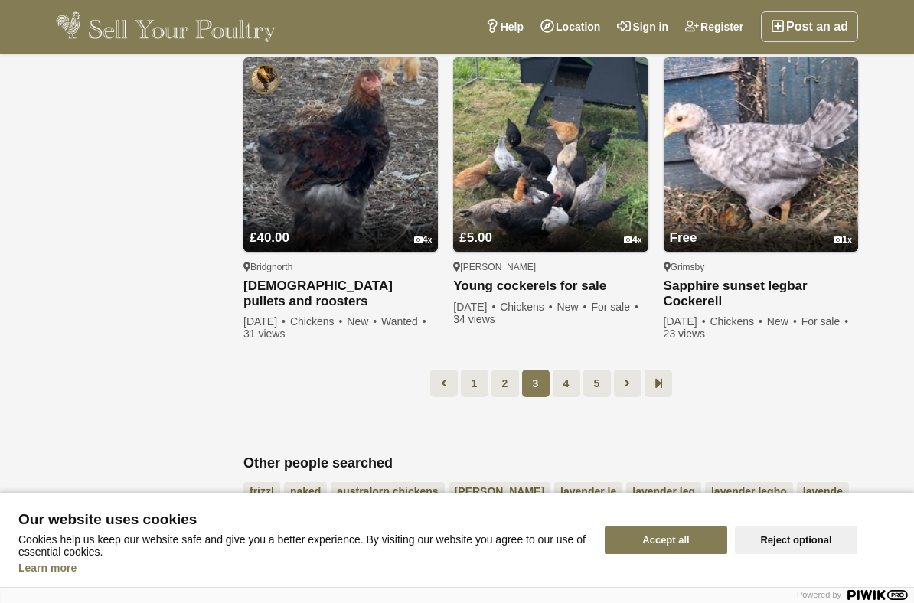
scroll to position [1125, 0]
click at [476, 382] on link "1" at bounding box center [475, 383] width 28 height 28
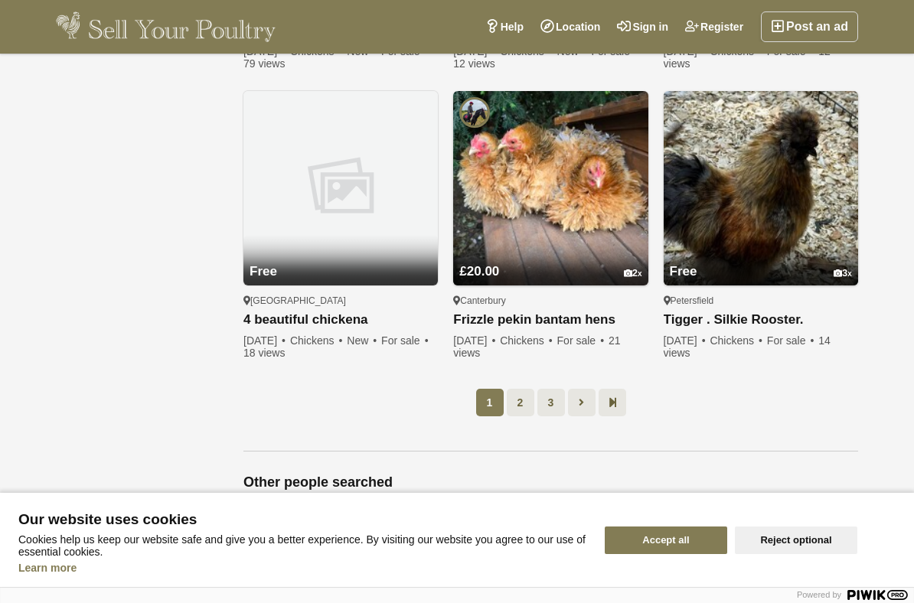
scroll to position [1116, 0]
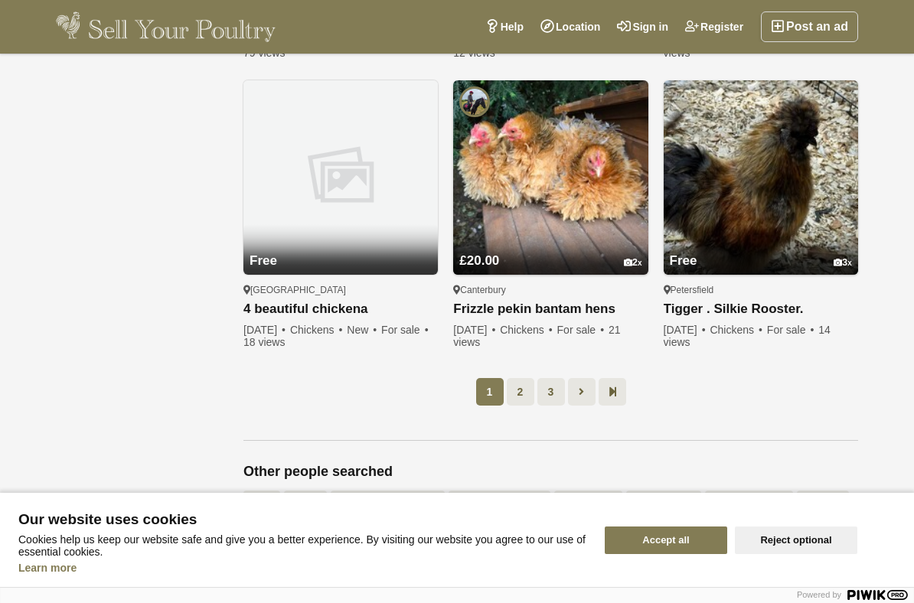
click at [554, 397] on link "3" at bounding box center [551, 392] width 28 height 28
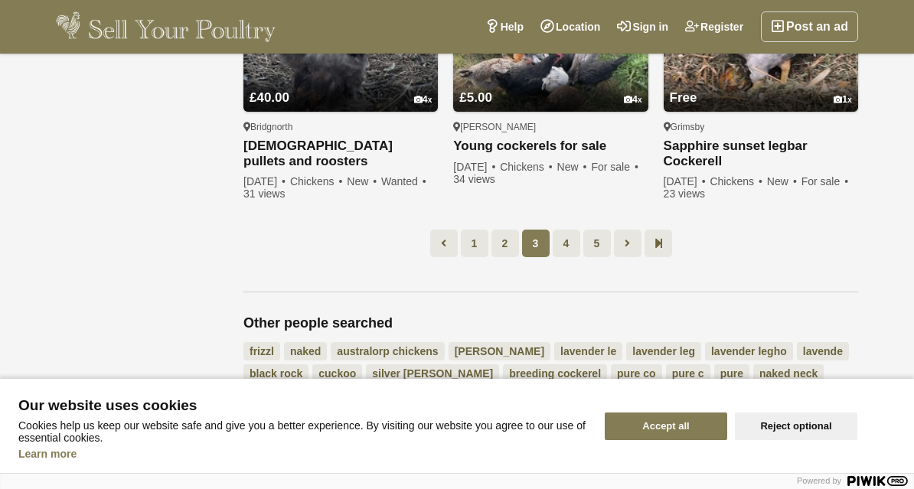
scroll to position [1261, 0]
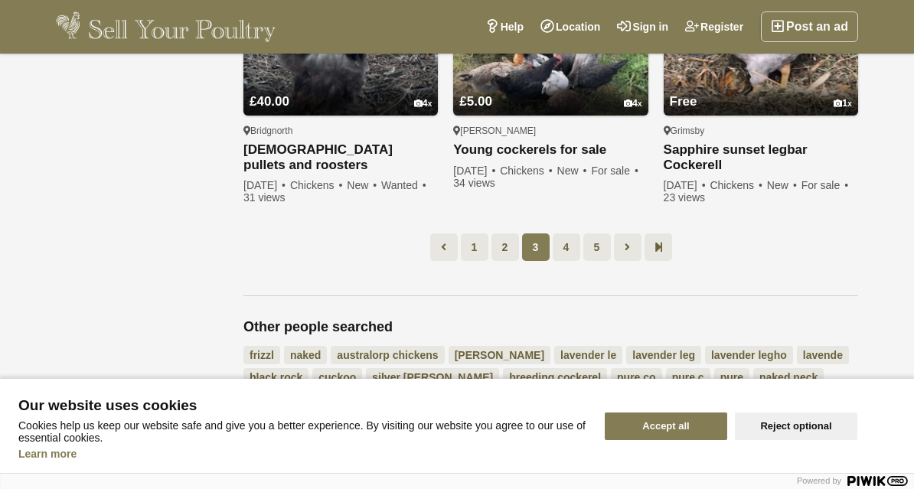
click at [573, 246] on link "4" at bounding box center [567, 248] width 28 height 28
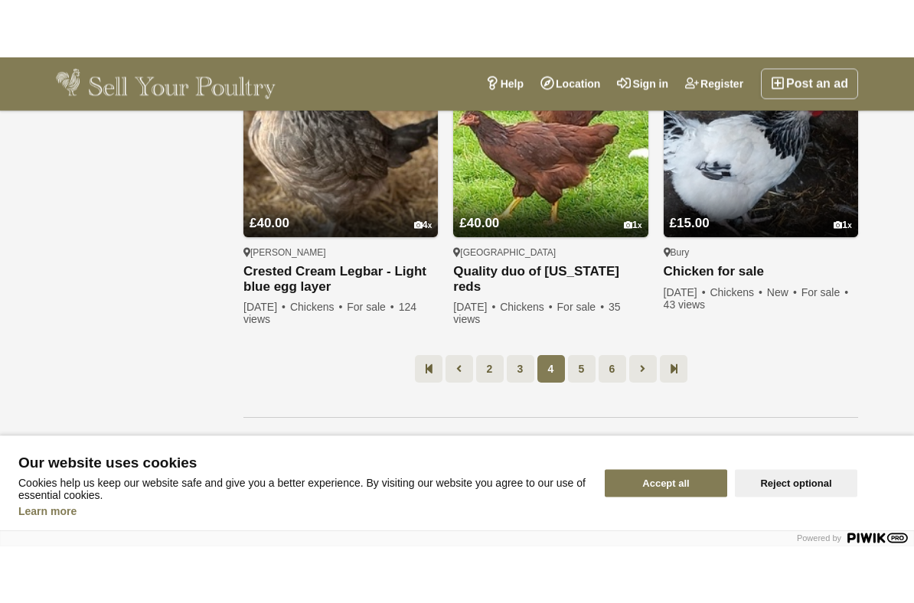
scroll to position [1237, 0]
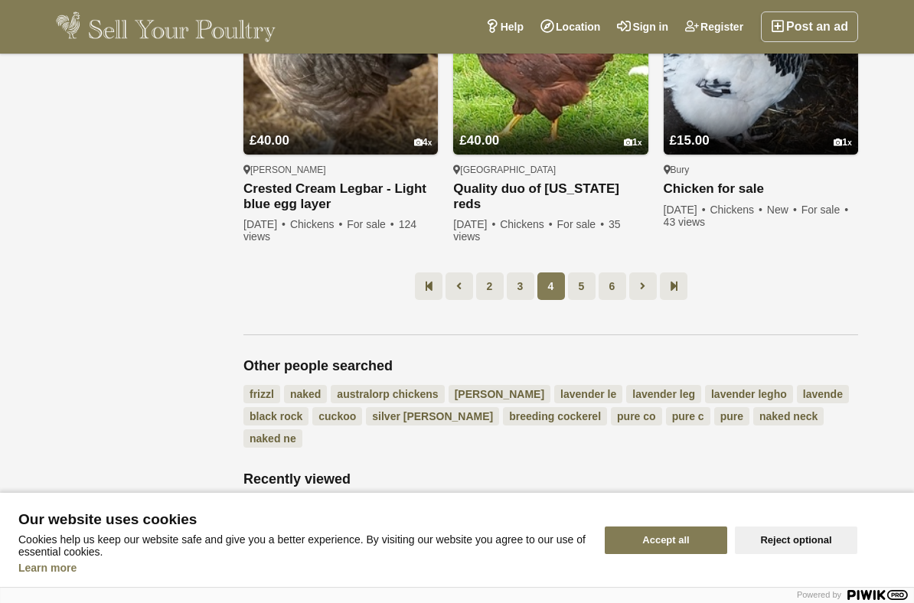
click at [589, 283] on link "5" at bounding box center [582, 287] width 28 height 28
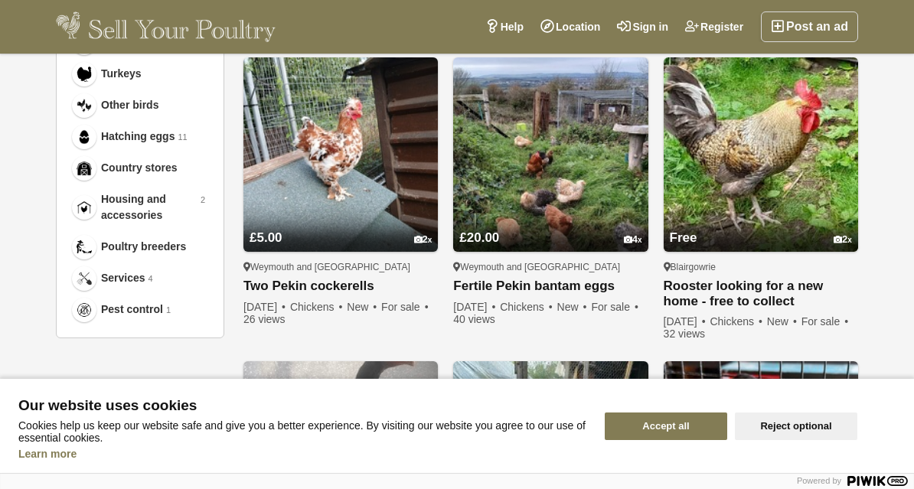
scroll to position [804, 0]
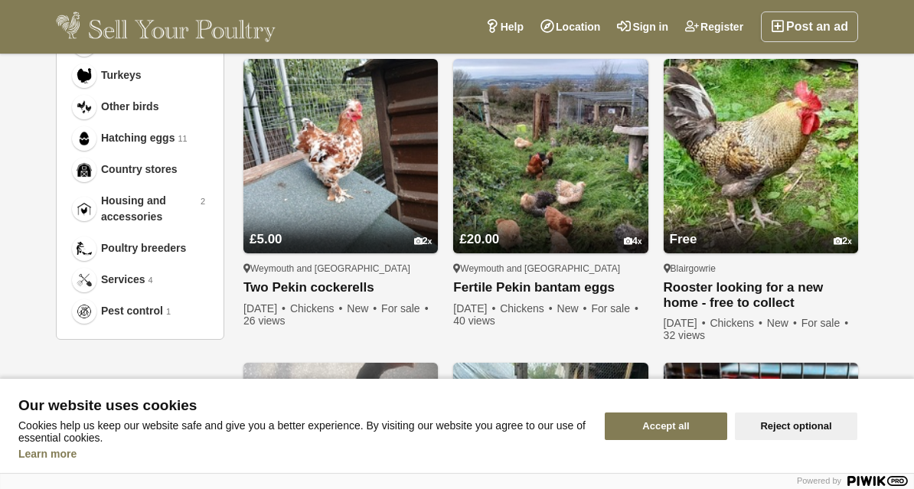
click at [593, 185] on img at bounding box center [550, 156] width 194 height 194
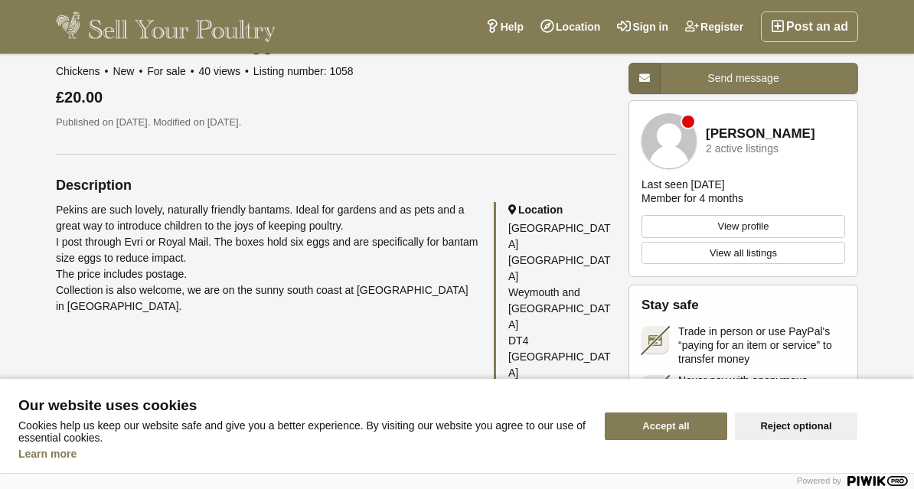
scroll to position [596, 0]
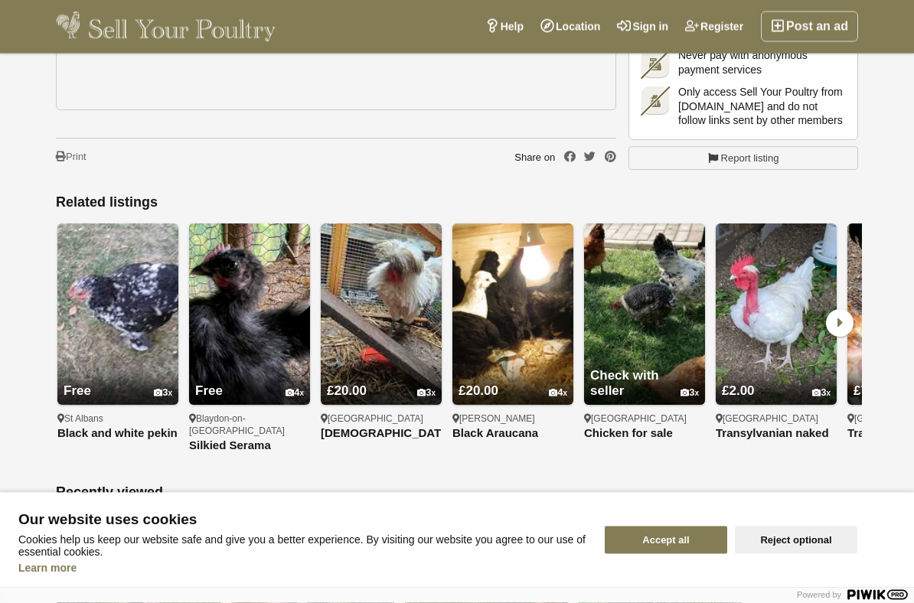
scroll to position [1123, 0]
click at [831, 309] on icon at bounding box center [840, 323] width 28 height 28
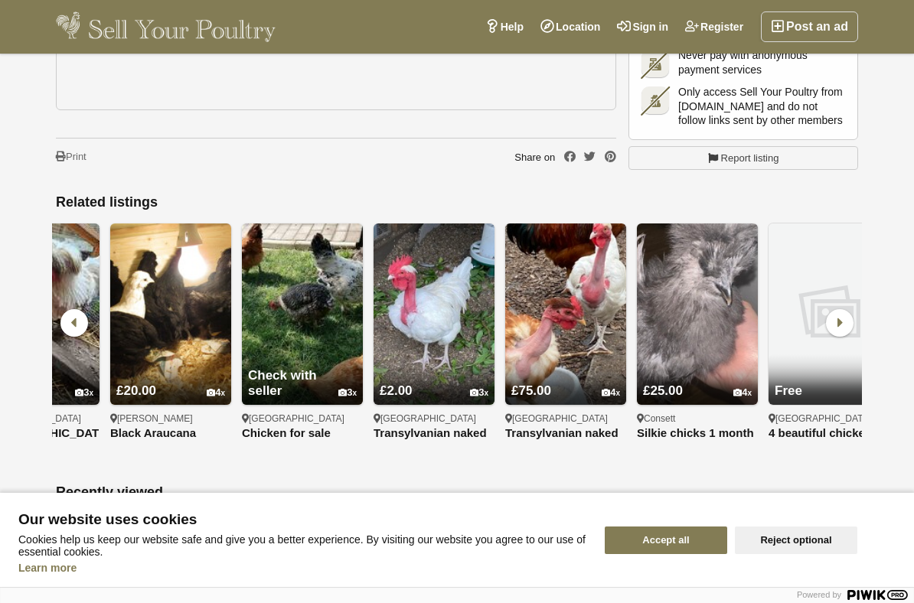
scroll to position [0, 527]
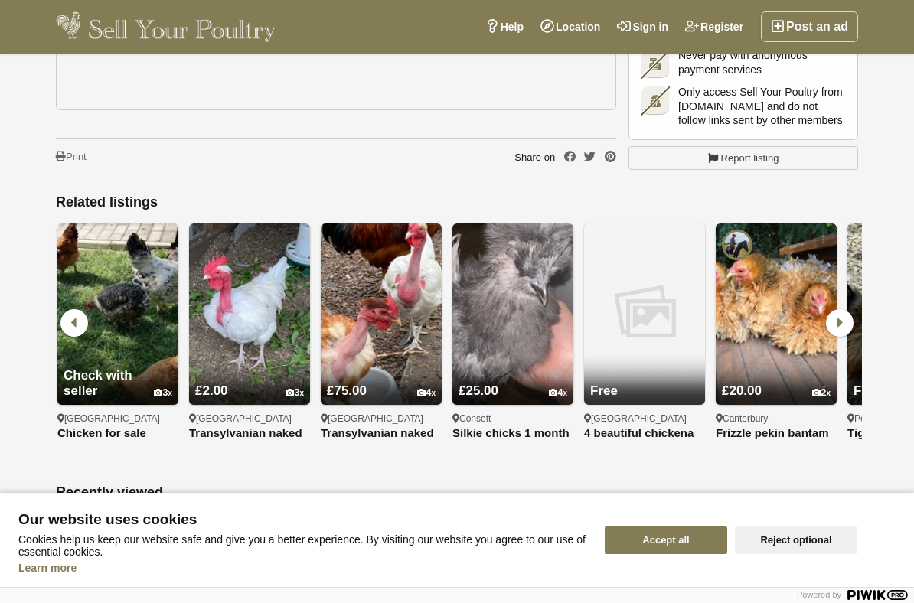
click at [838, 309] on icon at bounding box center [840, 323] width 28 height 28
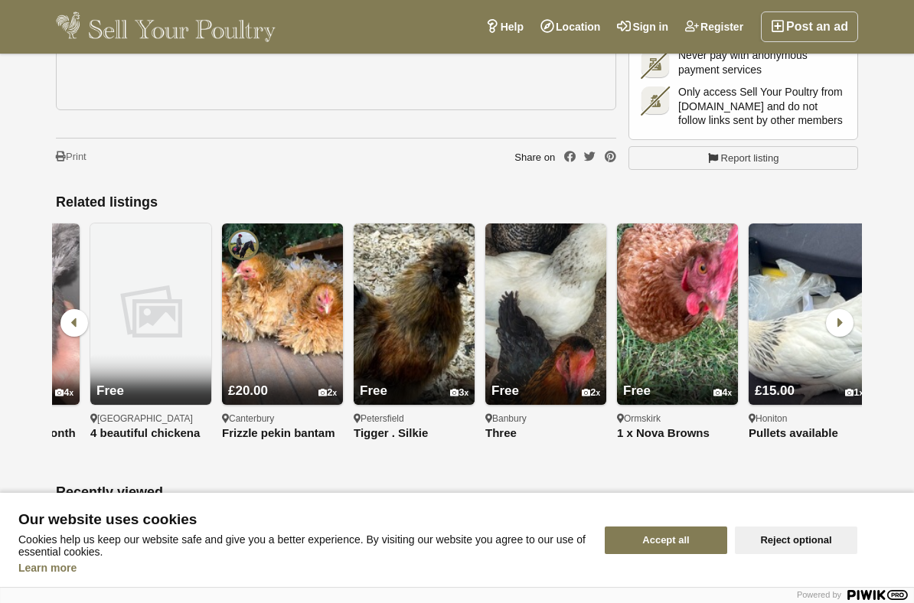
scroll to position [0, 1054]
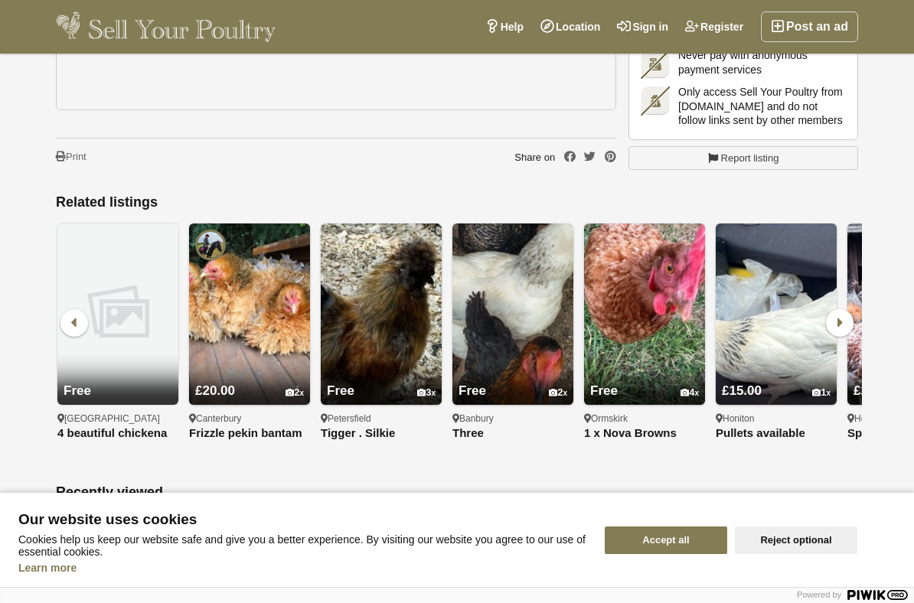
click at [837, 309] on icon at bounding box center [840, 323] width 28 height 28
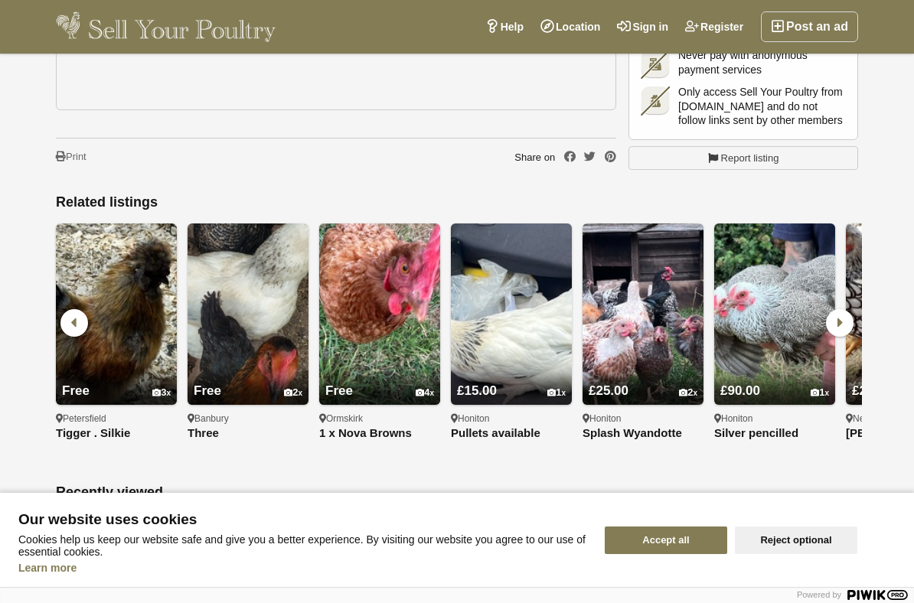
scroll to position [0, 1580]
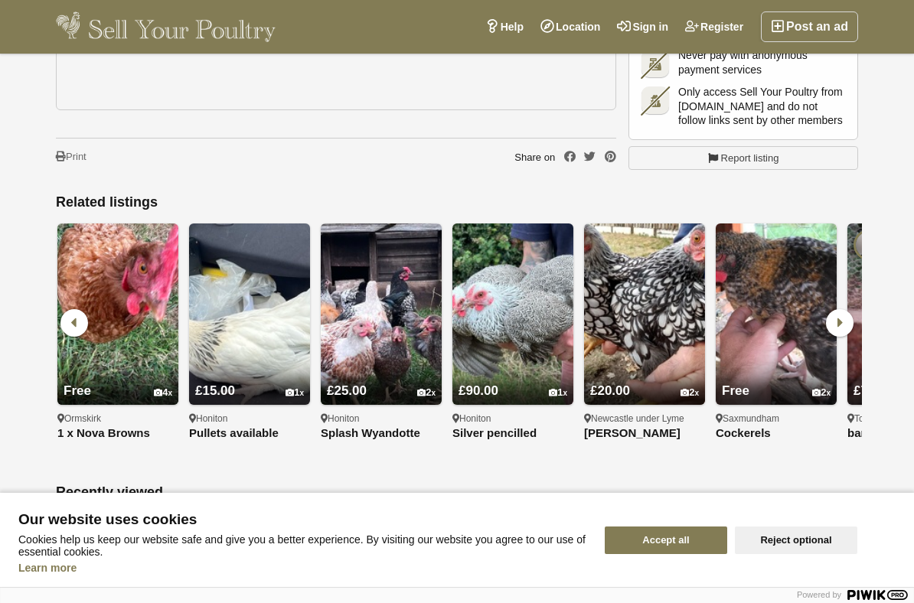
click at [840, 309] on icon at bounding box center [840, 323] width 28 height 28
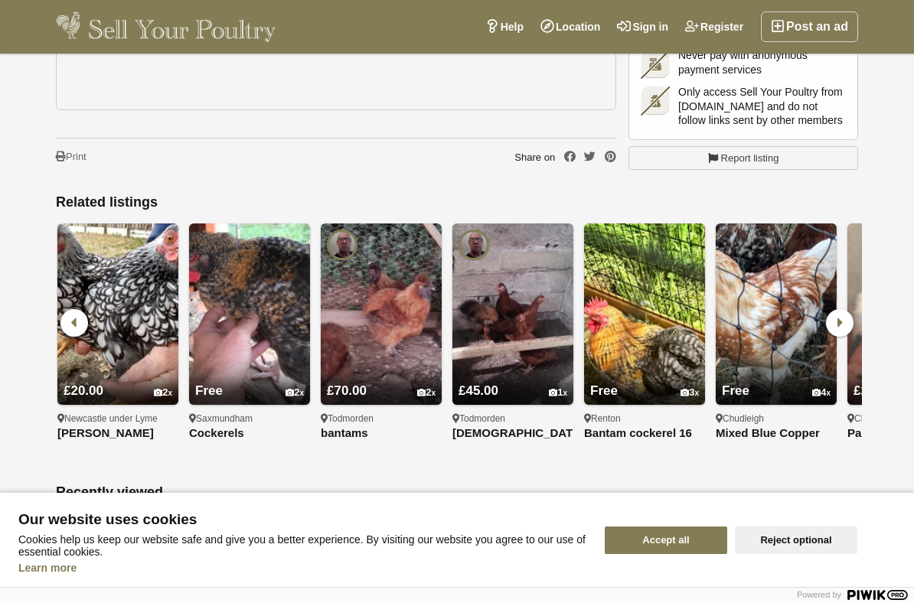
click at [841, 309] on icon at bounding box center [840, 323] width 28 height 28
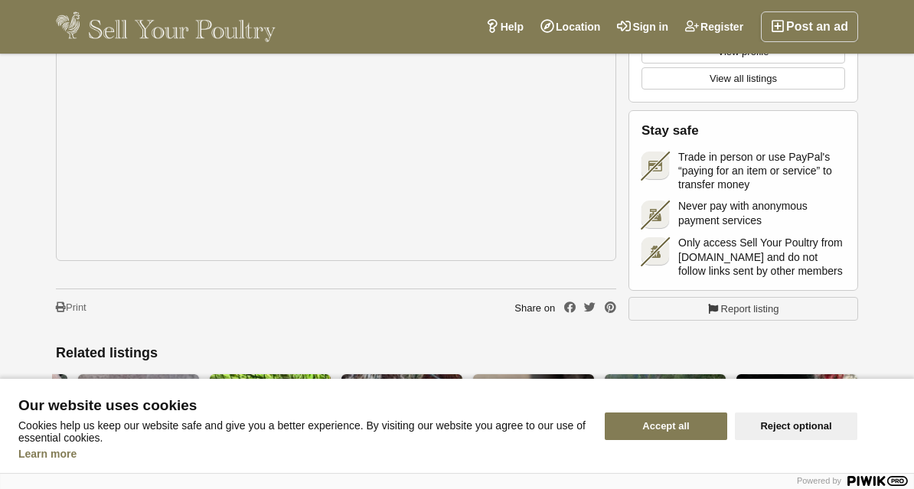
scroll to position [969, 0]
